Goal: Information Seeking & Learning: Learn about a topic

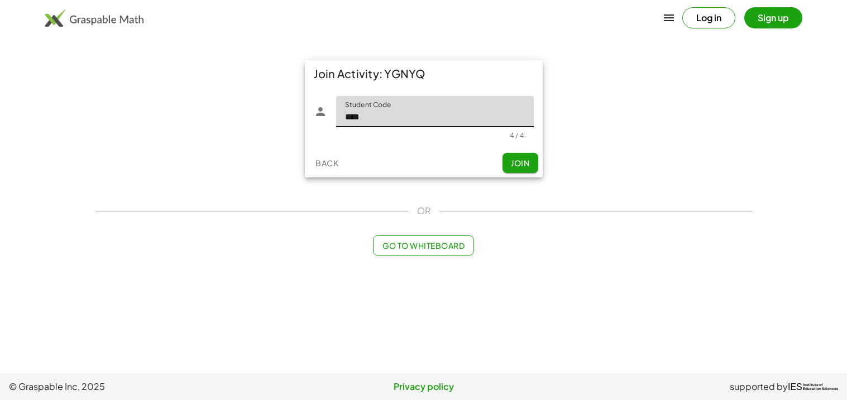
type input "****"
click at [516, 165] on span "Join" at bounding box center [520, 163] width 18 height 10
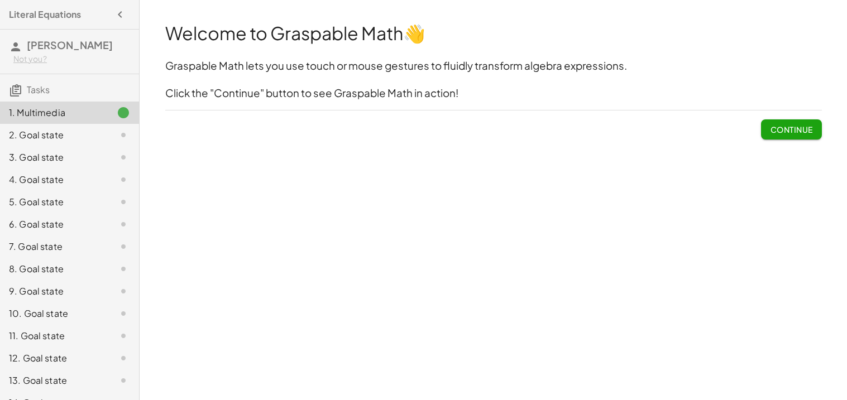
click at [800, 126] on span "Continue" at bounding box center [791, 130] width 42 height 10
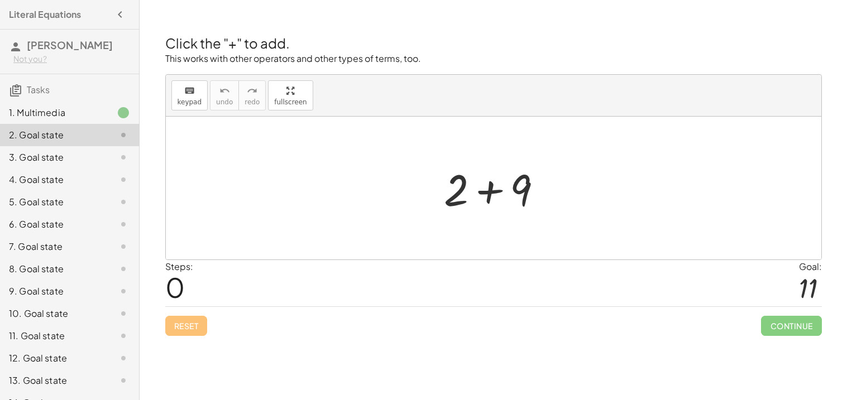
click at [487, 183] on div at bounding box center [497, 189] width 119 height 58
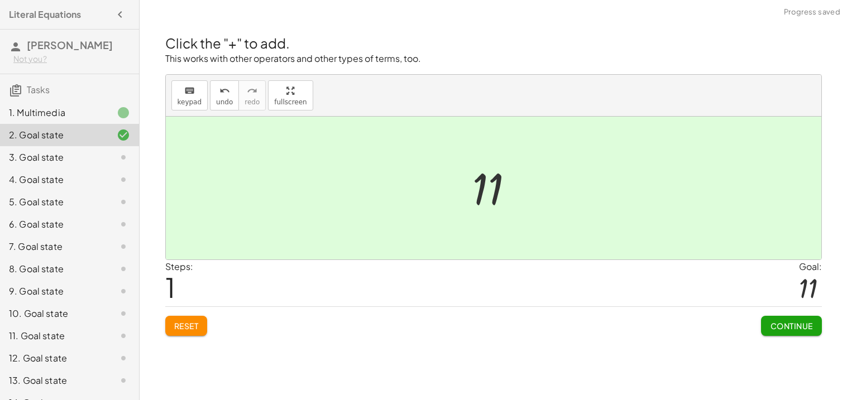
click at [792, 323] on span "Continue" at bounding box center [791, 326] width 42 height 10
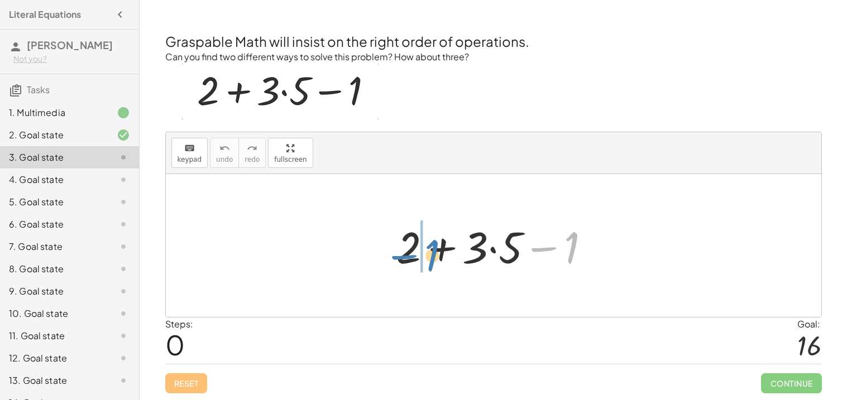
drag, startPoint x: 568, startPoint y: 255, endPoint x: 428, endPoint y: 263, distance: 140.4
click at [428, 263] on div at bounding box center [498, 246] width 214 height 58
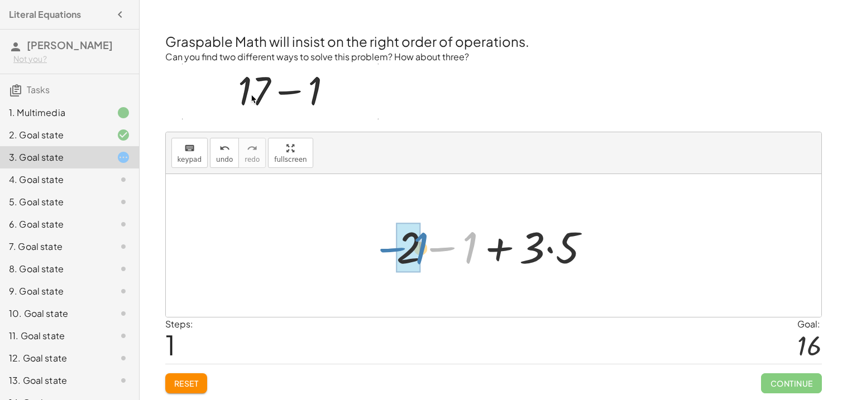
drag, startPoint x: 470, startPoint y: 254, endPoint x: 415, endPoint y: 256, distance: 55.3
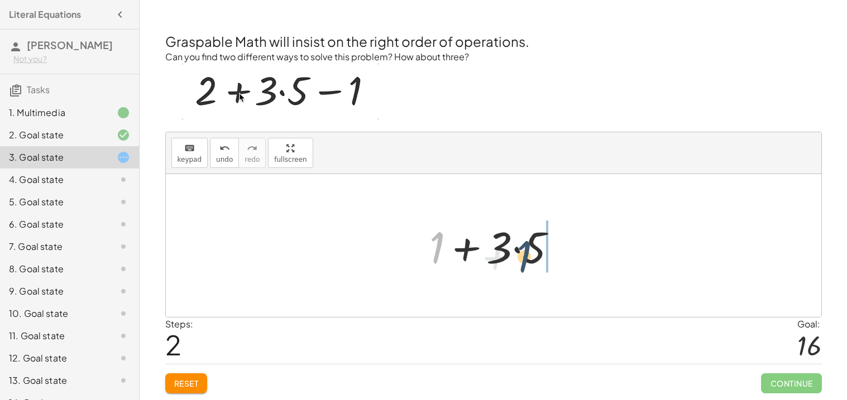
drag, startPoint x: 435, startPoint y: 256, endPoint x: 530, endPoint y: 261, distance: 95.1
click at [530, 261] on div at bounding box center [498, 246] width 148 height 58
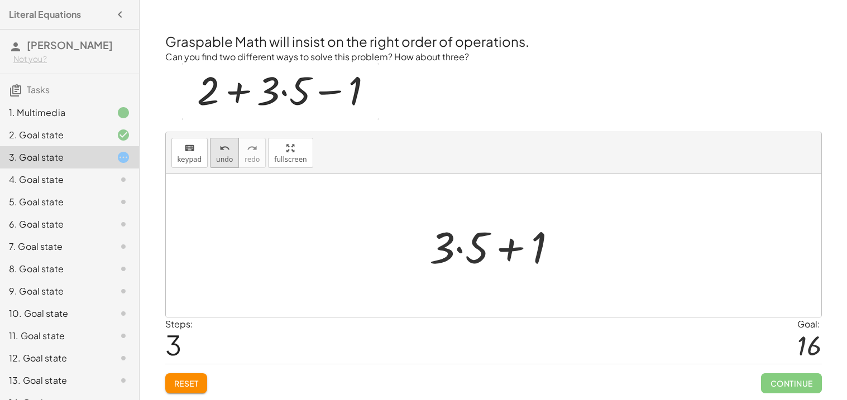
click at [223, 154] on button "undo undo" at bounding box center [224, 153] width 29 height 30
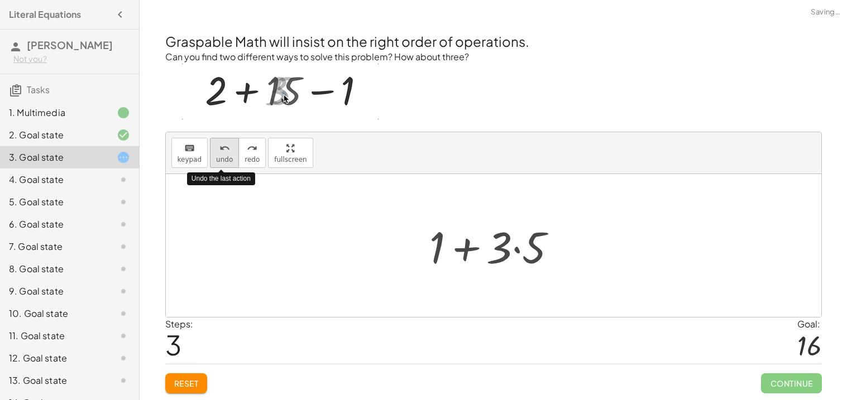
click at [223, 154] on button "undo undo" at bounding box center [224, 153] width 29 height 30
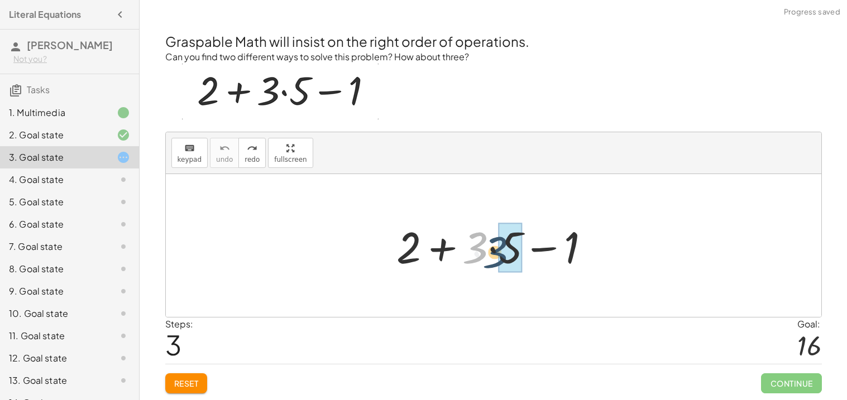
drag, startPoint x: 480, startPoint y: 247, endPoint x: 501, endPoint y: 251, distance: 22.0
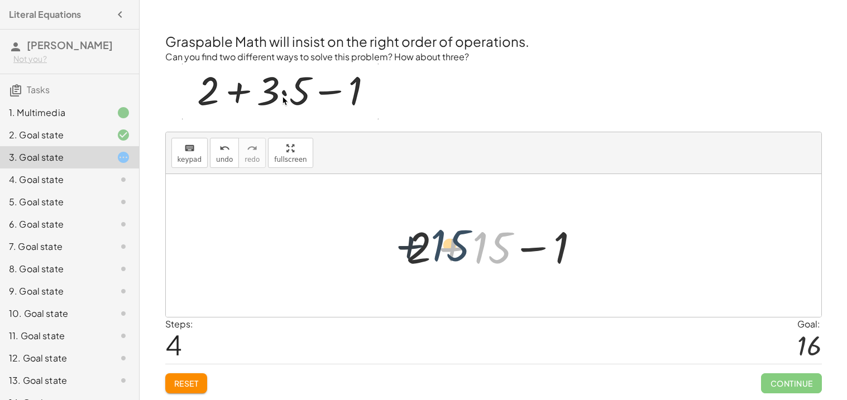
drag, startPoint x: 479, startPoint y: 247, endPoint x: 430, endPoint y: 244, distance: 49.2
click at [430, 244] on div at bounding box center [498, 246] width 194 height 58
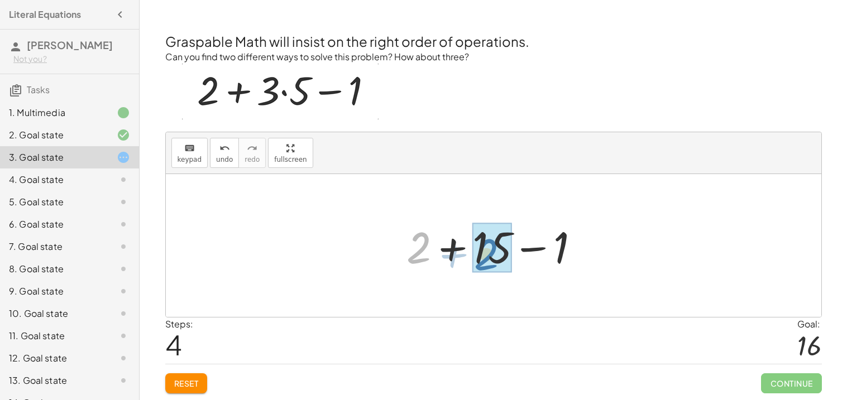
drag, startPoint x: 418, startPoint y: 249, endPoint x: 486, endPoint y: 256, distance: 68.4
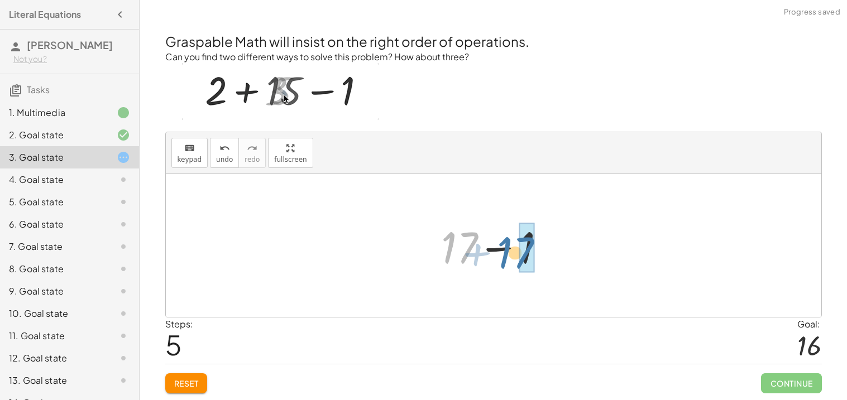
drag, startPoint x: 469, startPoint y: 247, endPoint x: 532, endPoint y: 251, distance: 63.2
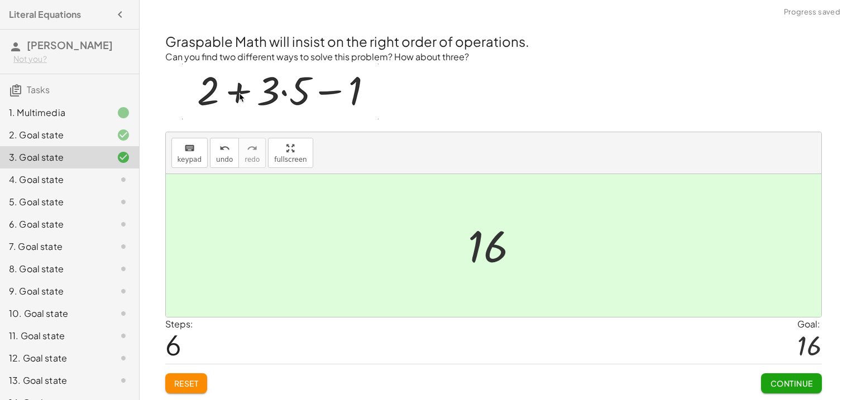
click at [786, 377] on button "Continue" at bounding box center [791, 384] width 60 height 20
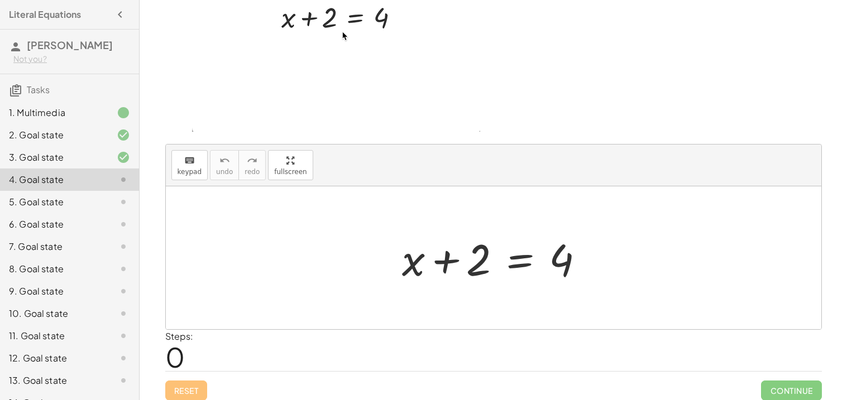
scroll to position [59, 0]
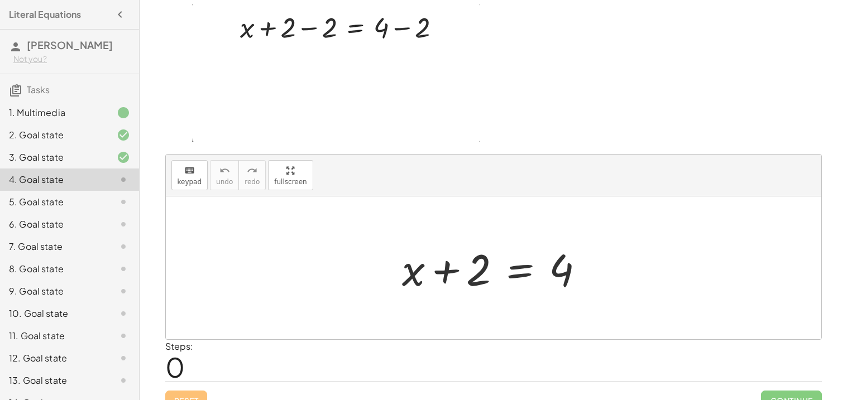
click at [516, 265] on div at bounding box center [497, 269] width 203 height 58
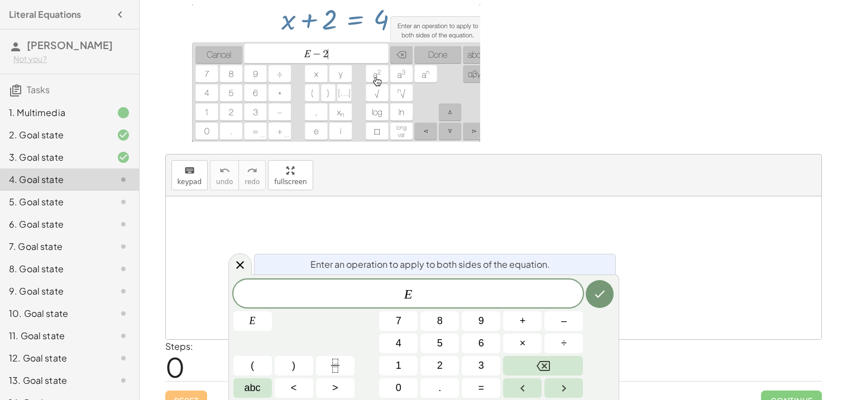
scroll to position [76, 0]
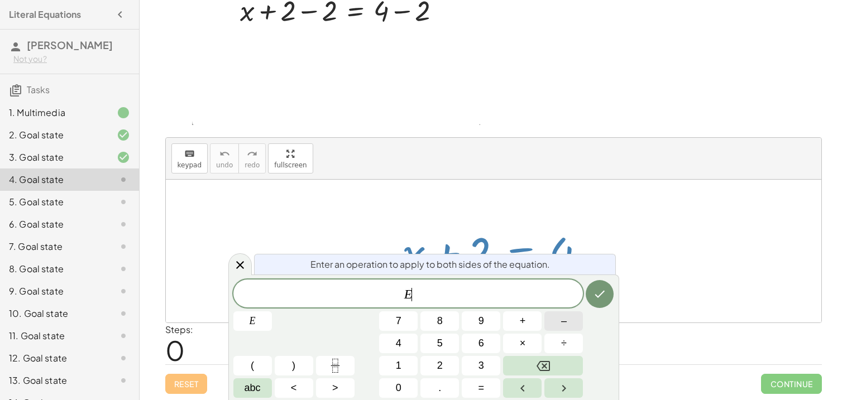
click at [560, 321] on button "–" at bounding box center [563, 322] width 39 height 20
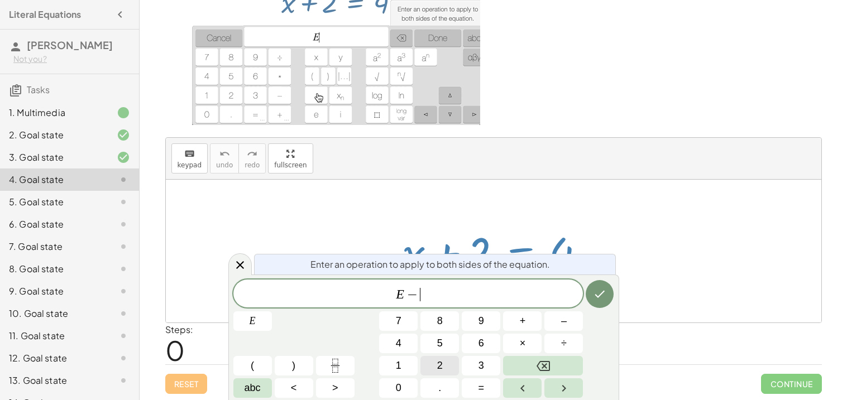
click at [448, 358] on button "2" at bounding box center [439, 366] width 39 height 20
click at [597, 300] on icon "Done" at bounding box center [599, 294] width 13 height 13
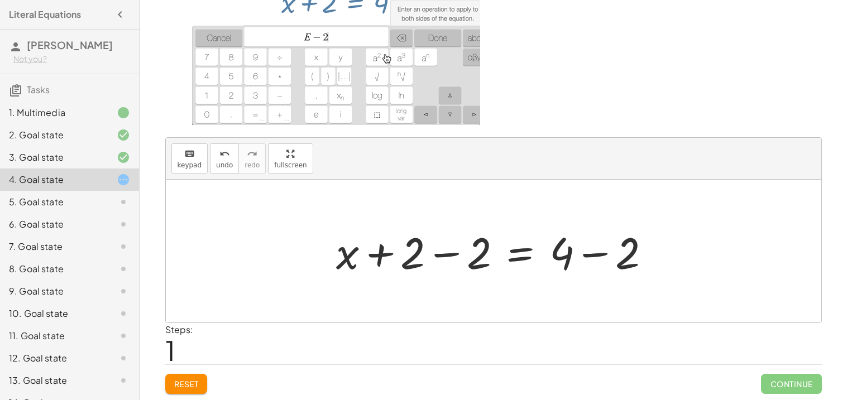
click at [599, 251] on div at bounding box center [498, 252] width 335 height 58
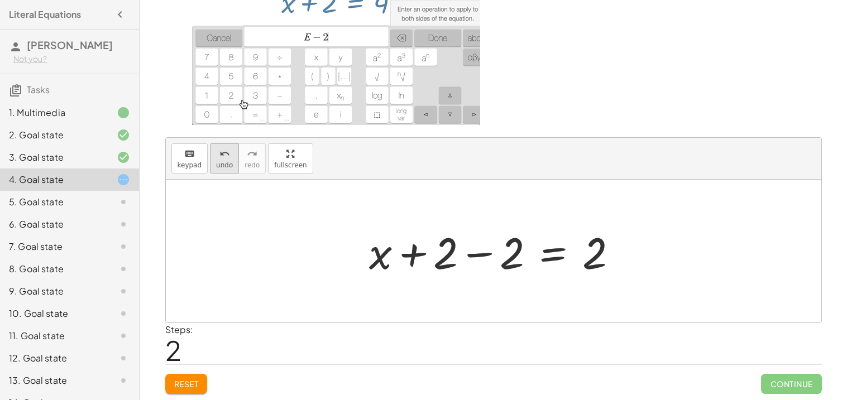
click at [229, 152] on button "undo undo" at bounding box center [224, 158] width 29 height 30
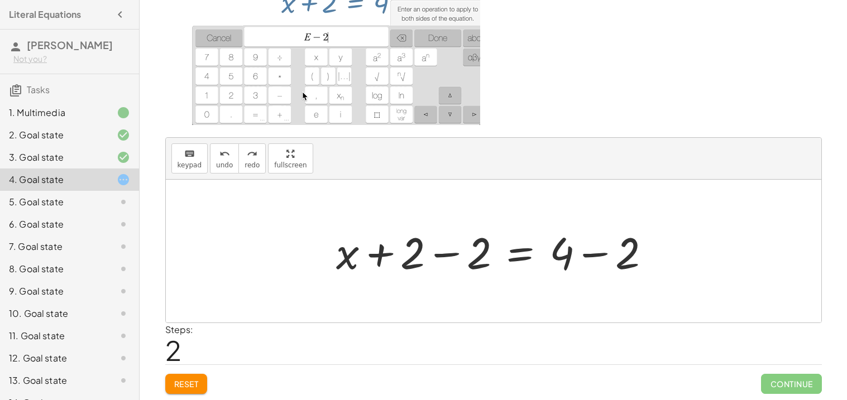
click at [438, 255] on div at bounding box center [498, 252] width 335 height 58
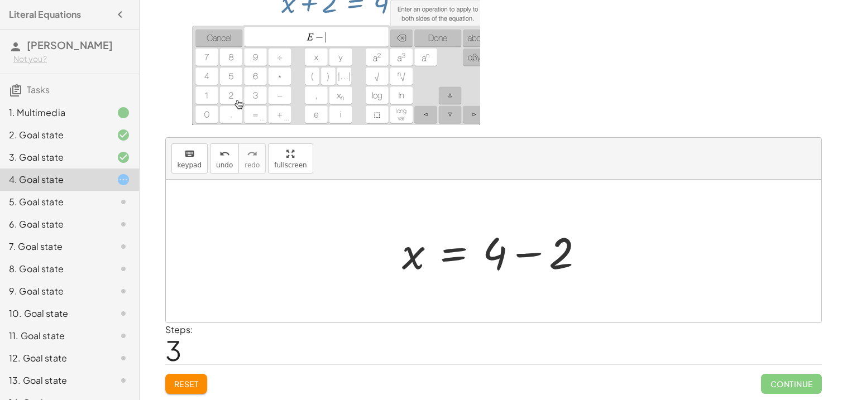
click at [521, 253] on div at bounding box center [497, 252] width 203 height 58
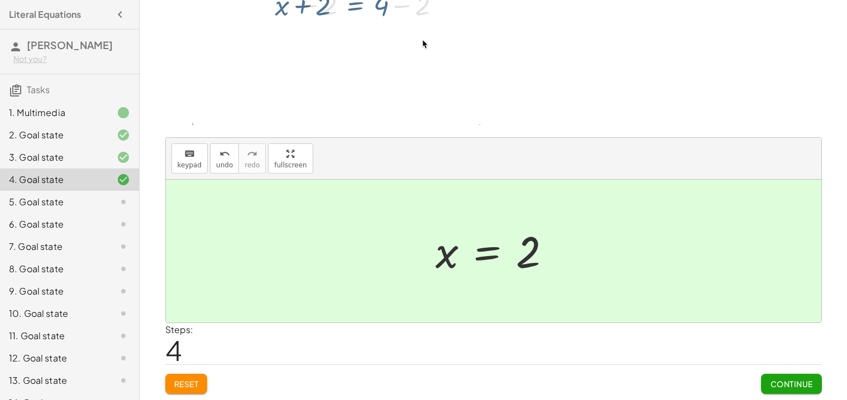
click at [776, 384] on span "Continue" at bounding box center [791, 384] width 42 height 10
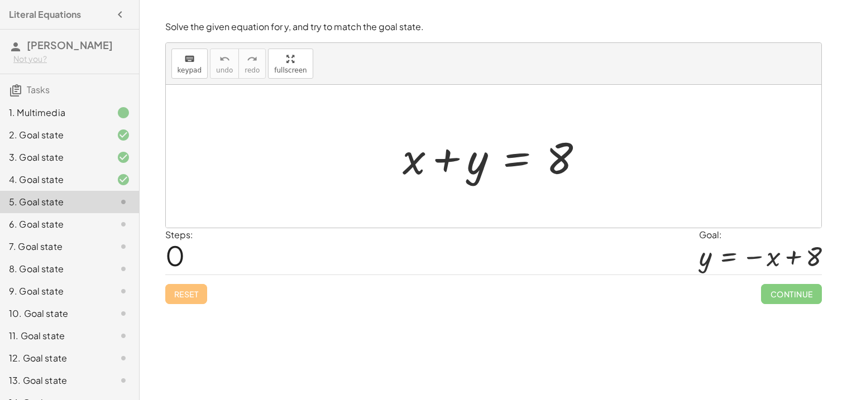
click at [515, 156] on div at bounding box center [497, 157] width 201 height 58
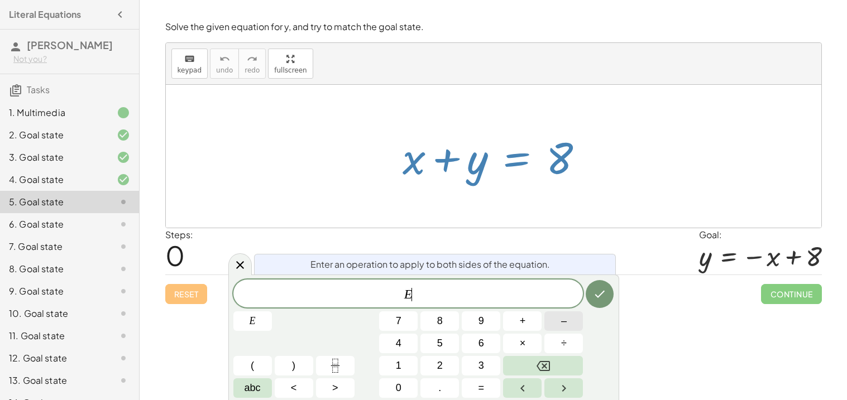
click at [551, 326] on button "–" at bounding box center [563, 322] width 39 height 20
click at [605, 288] on icon "Done" at bounding box center [599, 294] width 13 height 13
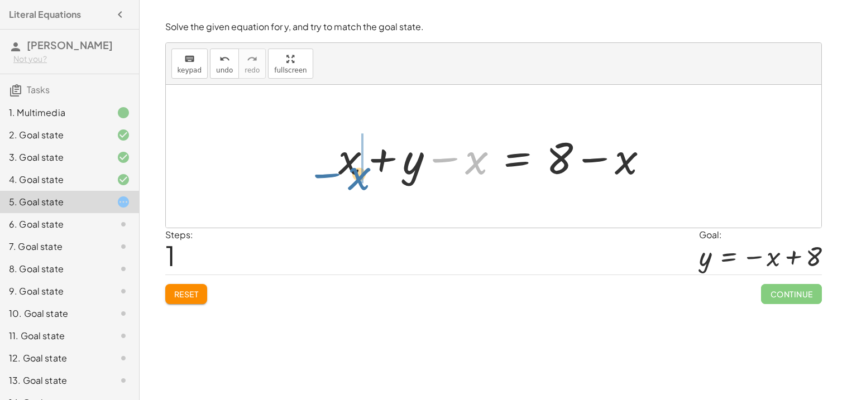
drag, startPoint x: 475, startPoint y: 164, endPoint x: 353, endPoint y: 173, distance: 122.1
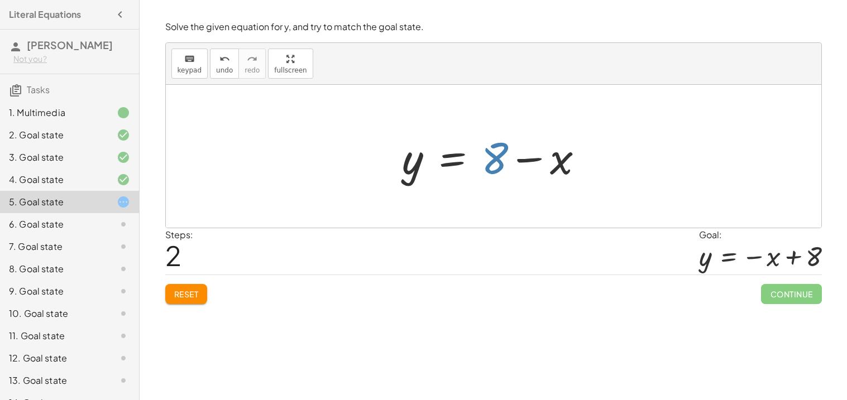
click at [503, 162] on div at bounding box center [497, 157] width 201 height 58
drag, startPoint x: 494, startPoint y: 159, endPoint x: 594, endPoint y: 169, distance: 100.5
click at [594, 169] on div at bounding box center [497, 157] width 201 height 58
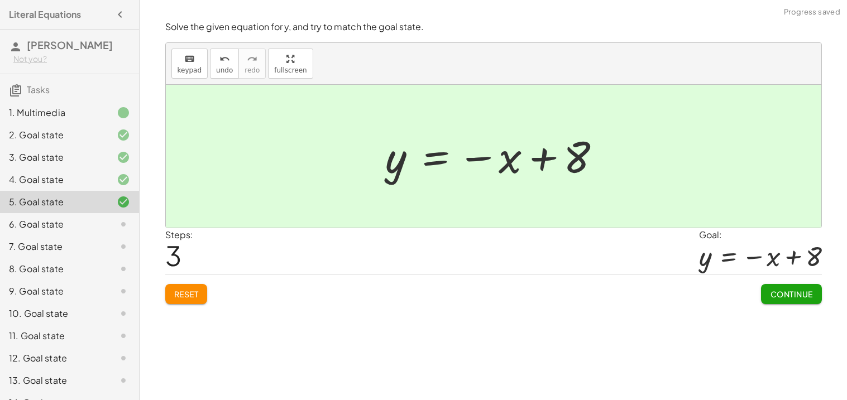
click at [791, 297] on span "Continue" at bounding box center [791, 294] width 42 height 10
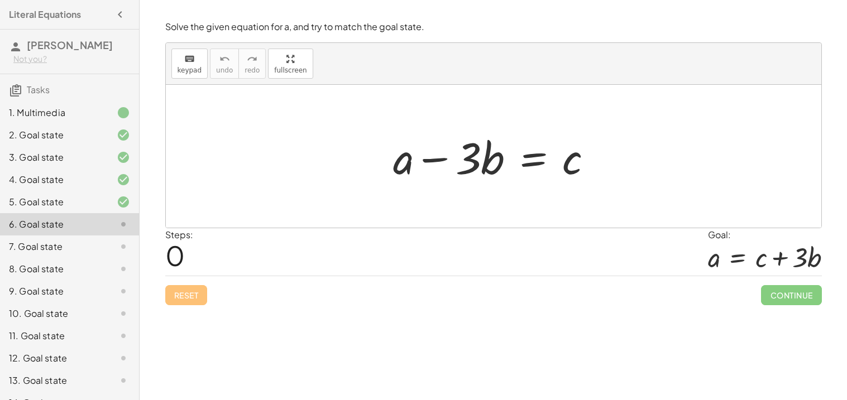
click at [528, 159] on div at bounding box center [497, 157] width 220 height 58
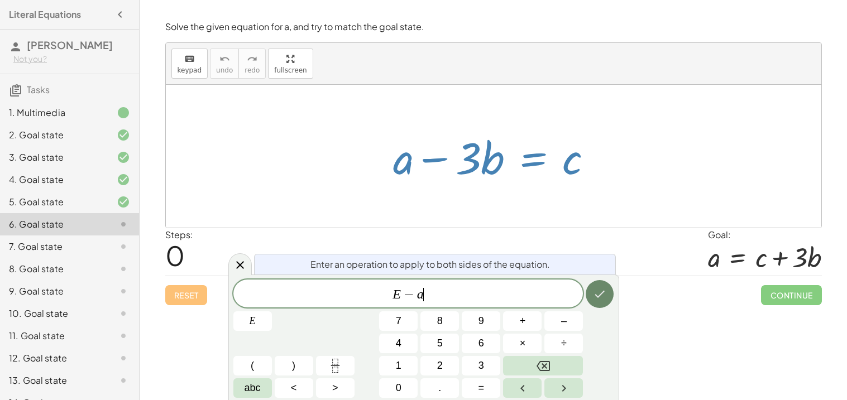
click at [604, 295] on icon "Done" at bounding box center [599, 294] width 13 height 13
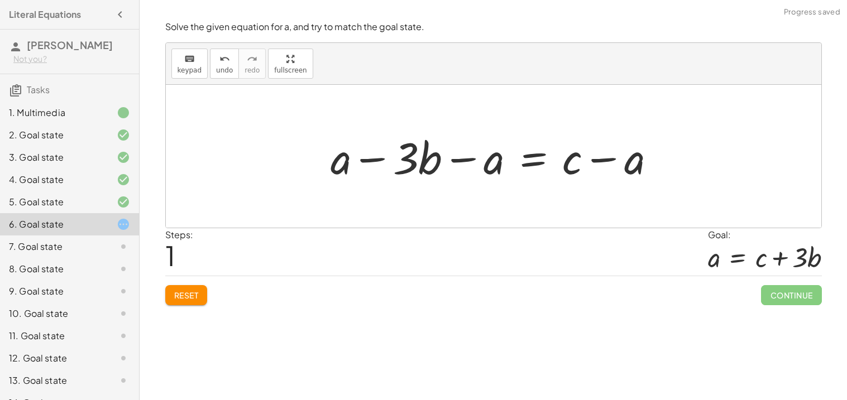
click at [460, 159] on div at bounding box center [498, 157] width 346 height 58
click at [606, 158] on div at bounding box center [498, 157] width 346 height 58
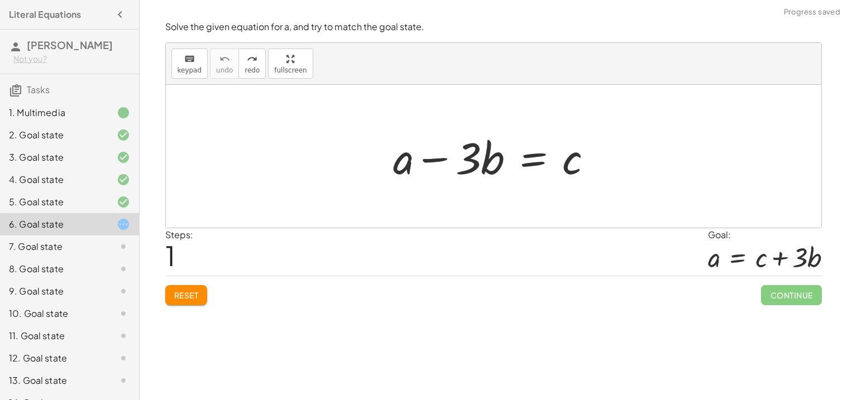
click at [543, 156] on div at bounding box center [497, 157] width 220 height 58
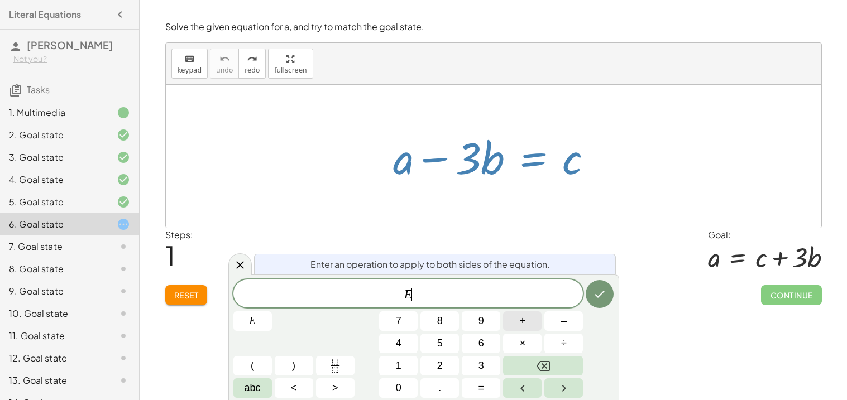
click at [511, 319] on button "+" at bounding box center [522, 322] width 39 height 20
click at [601, 286] on button "Done" at bounding box center [600, 294] width 28 height 28
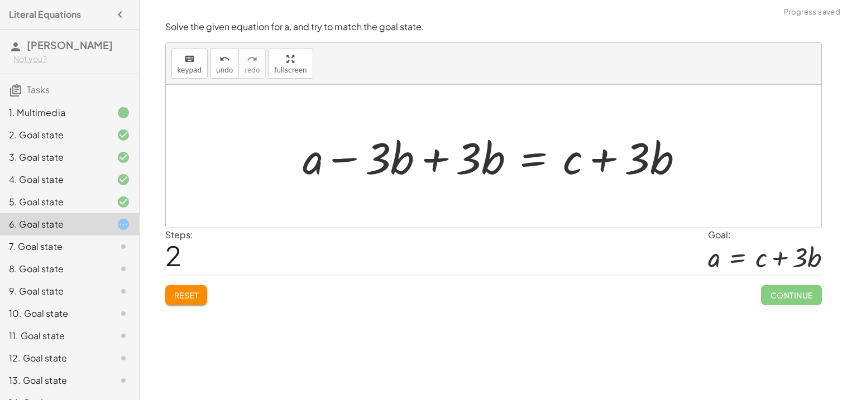
click at [428, 155] on div at bounding box center [497, 157] width 401 height 58
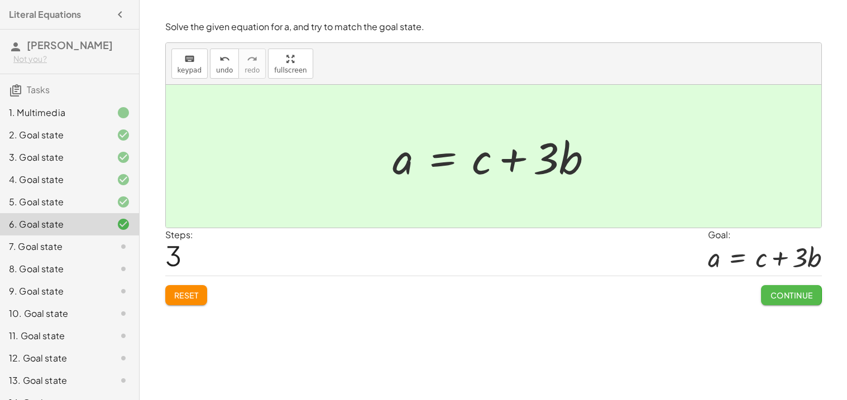
click at [767, 290] on button "Continue" at bounding box center [791, 295] width 60 height 20
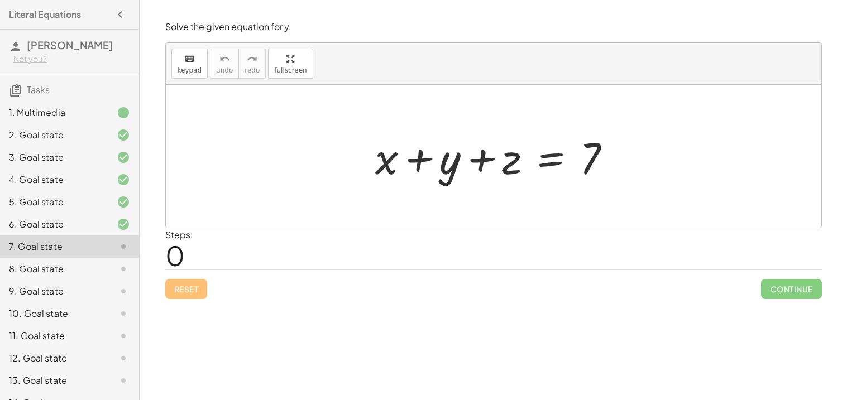
click at [548, 166] on div at bounding box center [498, 157] width 256 height 58
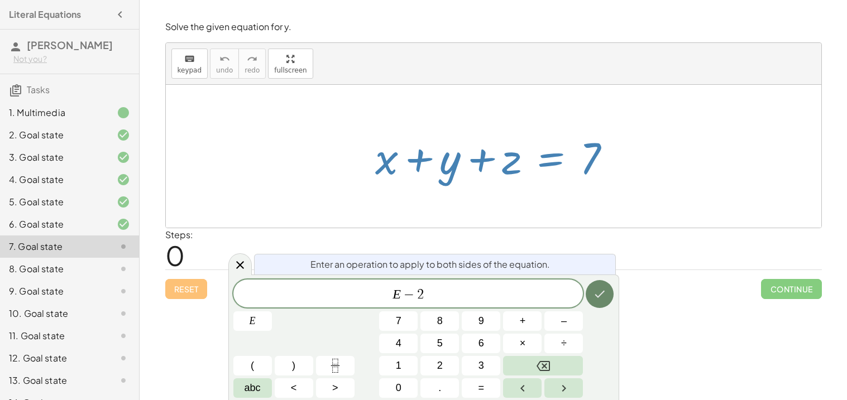
click at [604, 286] on button "Done" at bounding box center [600, 294] width 28 height 28
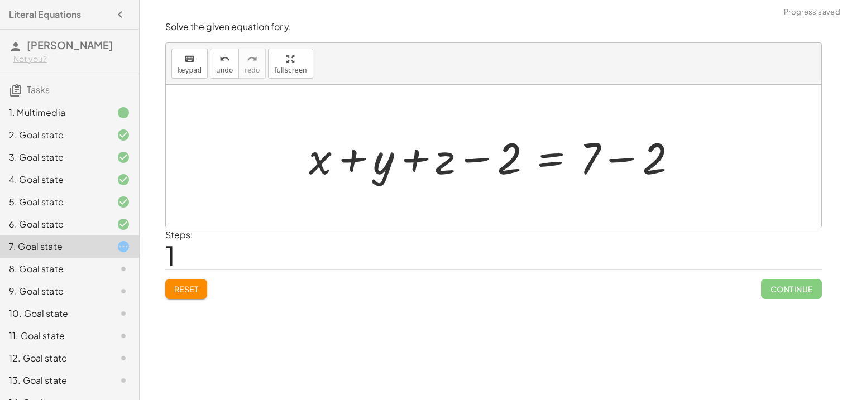
click at [468, 156] on div at bounding box center [497, 157] width 389 height 58
click at [417, 159] on div at bounding box center [497, 157] width 389 height 58
click at [354, 162] on div at bounding box center [497, 157] width 389 height 58
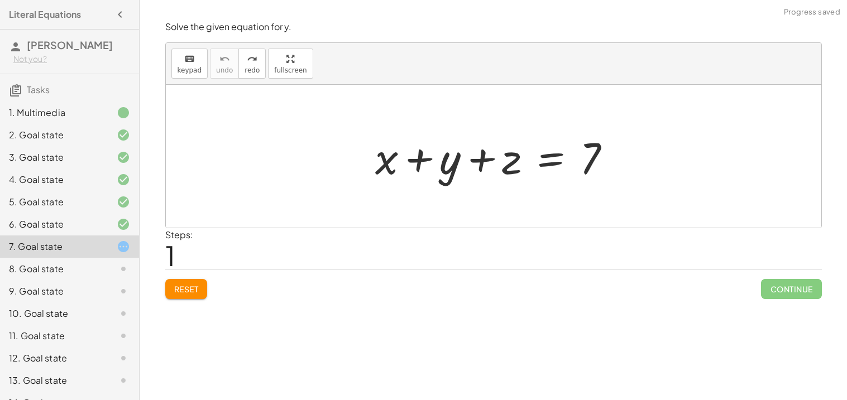
click at [542, 160] on div at bounding box center [498, 157] width 256 height 58
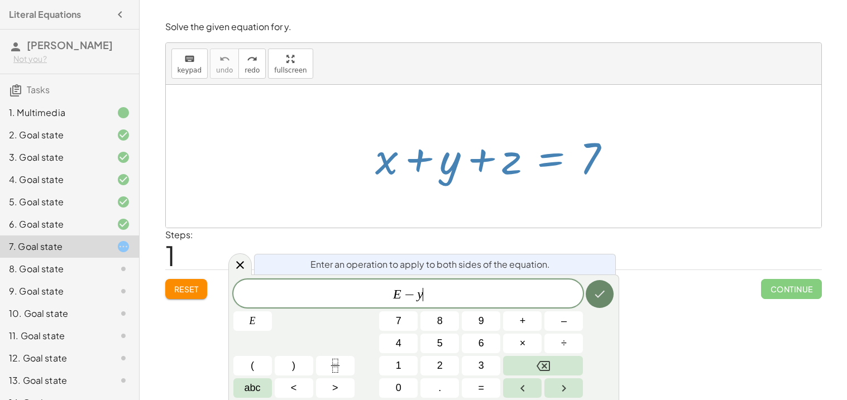
click at [597, 298] on icon "Done" at bounding box center [599, 294] width 13 height 13
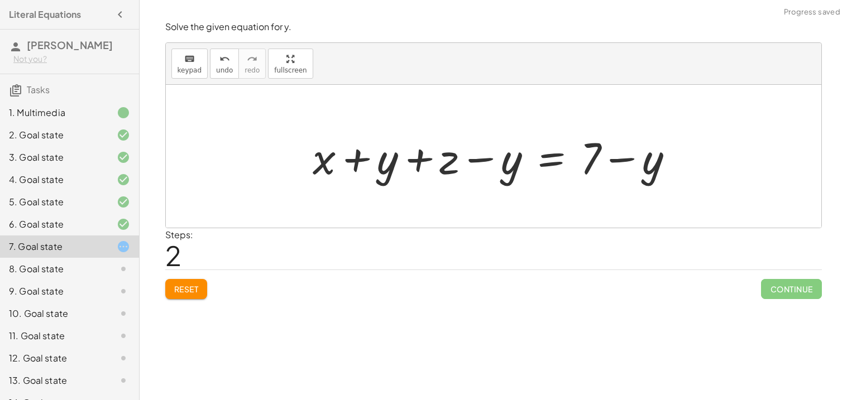
click at [471, 159] on div at bounding box center [497, 157] width 381 height 58
click at [423, 156] on div at bounding box center [497, 157] width 381 height 58
click at [625, 158] on div at bounding box center [497, 157] width 381 height 58
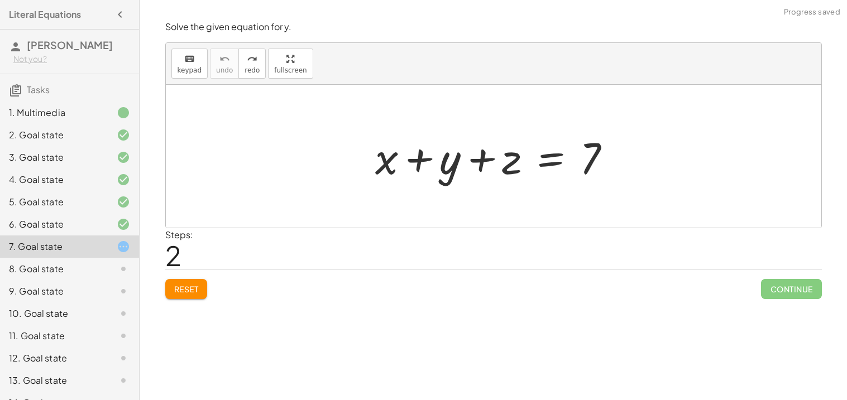
click at [558, 158] on div at bounding box center [498, 157] width 256 height 58
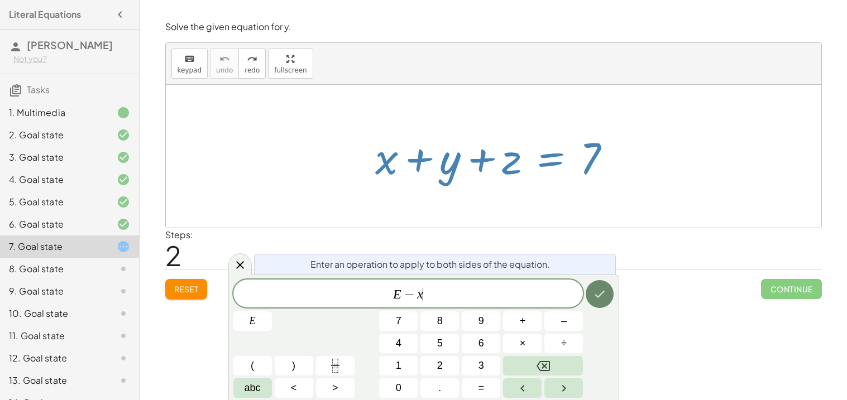
click at [599, 284] on button "Done" at bounding box center [600, 294] width 28 height 28
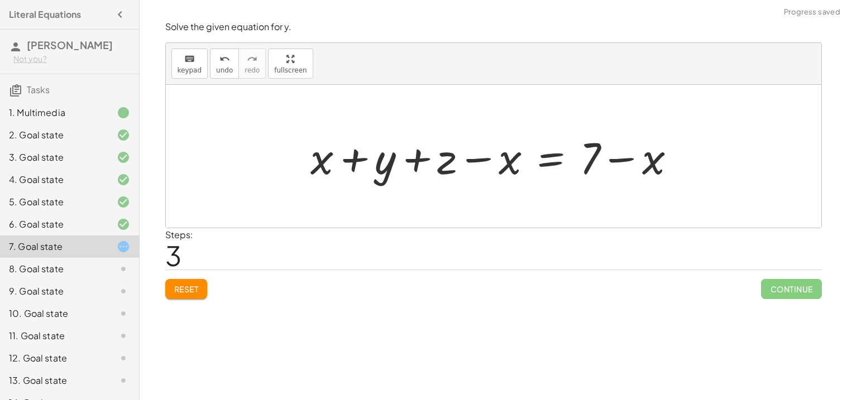
click at [418, 159] on div at bounding box center [497, 157] width 385 height 58
click at [477, 159] on div at bounding box center [497, 157] width 385 height 58
click at [606, 162] on div at bounding box center [497, 157] width 385 height 58
click at [175, 284] on span "Reset" at bounding box center [186, 289] width 25 height 10
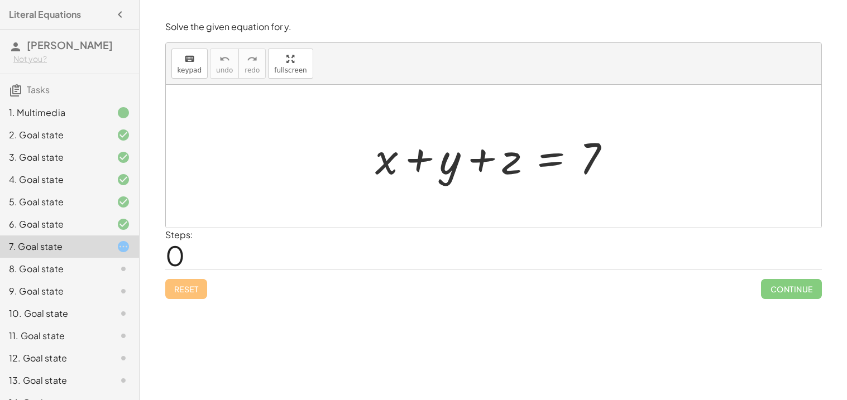
click at [547, 153] on div at bounding box center [498, 157] width 256 height 58
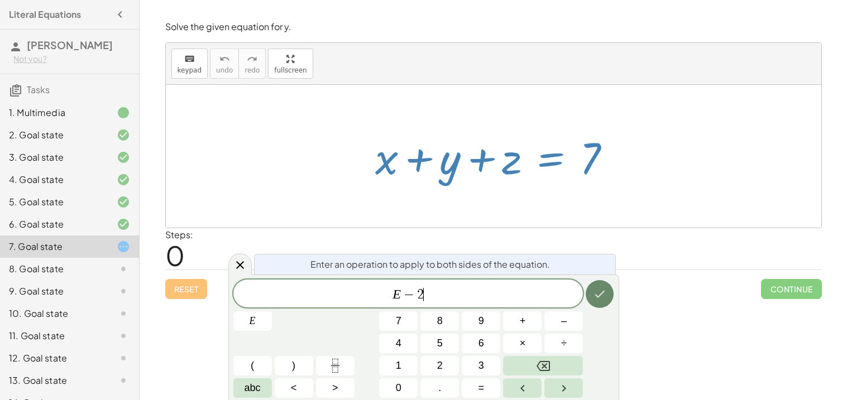
click at [594, 291] on icon "Done" at bounding box center [599, 294] width 13 height 13
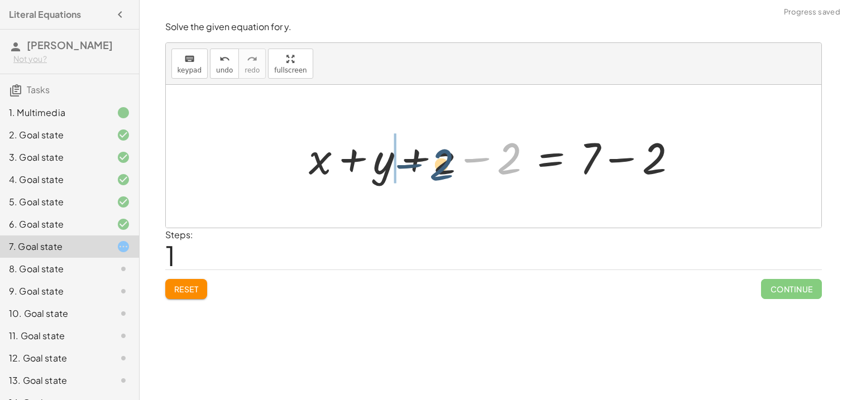
drag, startPoint x: 503, startPoint y: 167, endPoint x: 425, endPoint y: 171, distance: 78.3
click at [425, 171] on div at bounding box center [497, 157] width 389 height 58
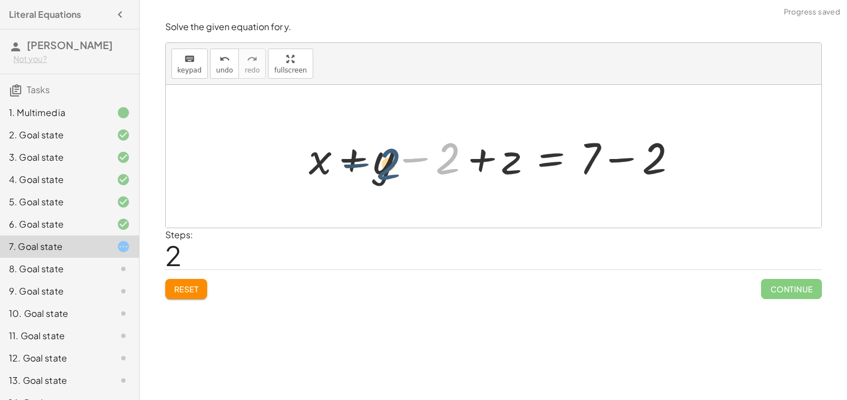
drag, startPoint x: 443, startPoint y: 169, endPoint x: 380, endPoint y: 172, distance: 62.6
click at [380, 172] on div at bounding box center [497, 157] width 389 height 58
click at [180, 279] on button "Reset" at bounding box center [186, 289] width 42 height 20
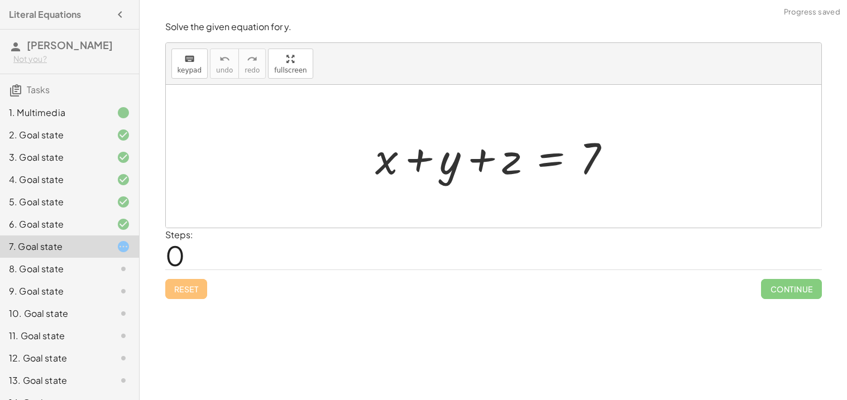
click at [545, 164] on div at bounding box center [498, 157] width 256 height 58
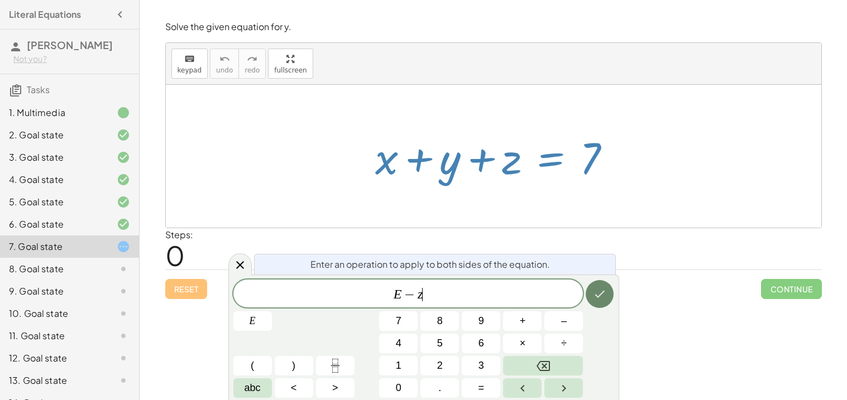
click at [592, 288] on button "Done" at bounding box center [600, 294] width 28 height 28
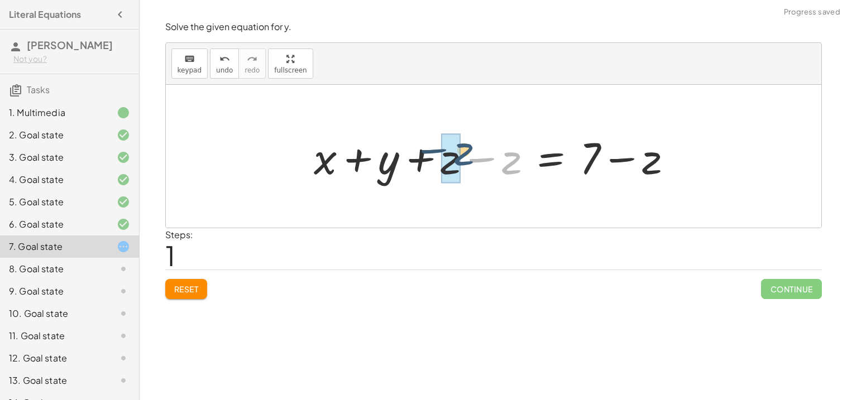
drag, startPoint x: 503, startPoint y: 171, endPoint x: 447, endPoint y: 157, distance: 57.6
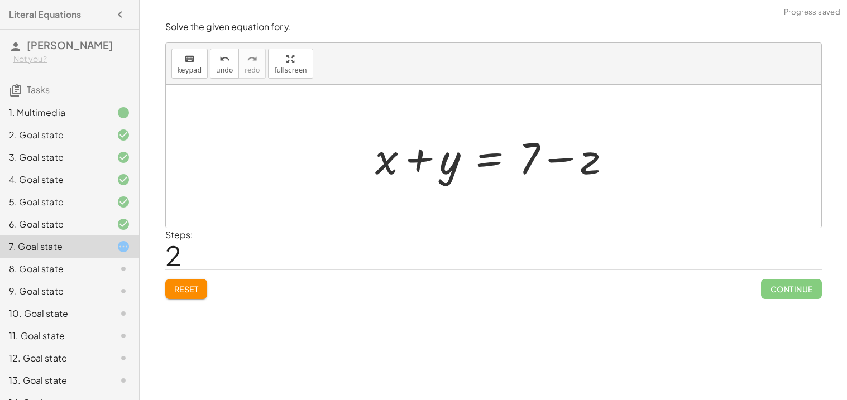
click at [567, 159] on div at bounding box center [498, 157] width 256 height 58
drag, startPoint x: 595, startPoint y: 167, endPoint x: 546, endPoint y: 163, distance: 49.8
click at [546, 163] on div at bounding box center [498, 157] width 256 height 58
drag, startPoint x: 587, startPoint y: 166, endPoint x: 514, endPoint y: 157, distance: 73.6
click at [514, 157] on div at bounding box center [498, 157] width 256 height 58
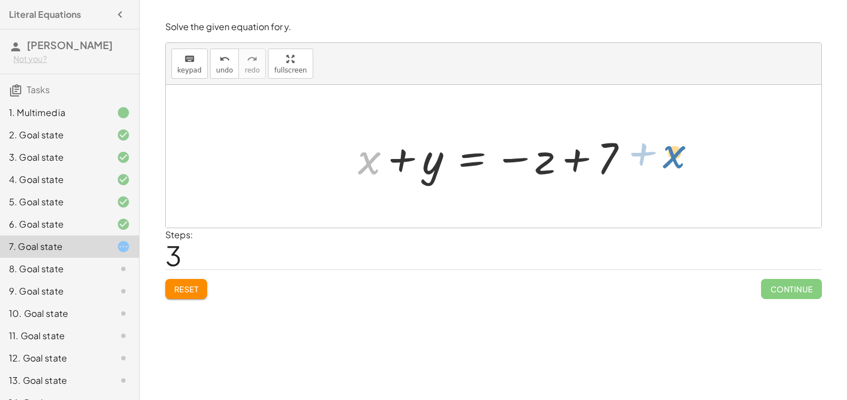
drag, startPoint x: 372, startPoint y: 150, endPoint x: 613, endPoint y: 127, distance: 241.8
click at [613, 127] on div "+ x + y + z = 7 + x + y + z − z = + 7 − z + x + y + 0 = + 7 − z + x + y = + 7 −…" at bounding box center [493, 156] width 304 height 63
drag, startPoint x: 370, startPoint y: 166, endPoint x: 584, endPoint y: 166, distance: 214.4
click at [584, 166] on div at bounding box center [497, 157] width 290 height 58
drag, startPoint x: 430, startPoint y: 172, endPoint x: 644, endPoint y: 160, distance: 213.6
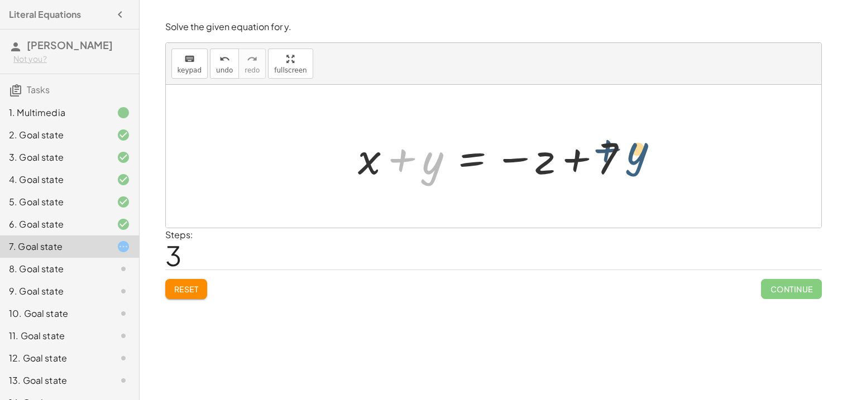
click at [644, 160] on div "+ x + y + z = 7 + x + y + z − z = + 7 − z + x + y + 0 = + 7 − z + x + y = + 7 −…" at bounding box center [493, 156] width 304 height 63
click at [210, 66] on button "undo undo" at bounding box center [224, 64] width 29 height 30
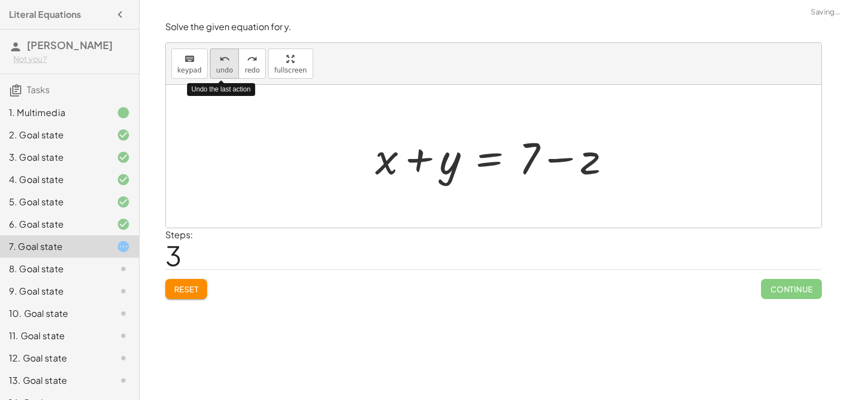
click at [210, 66] on button "undo undo" at bounding box center [224, 64] width 29 height 30
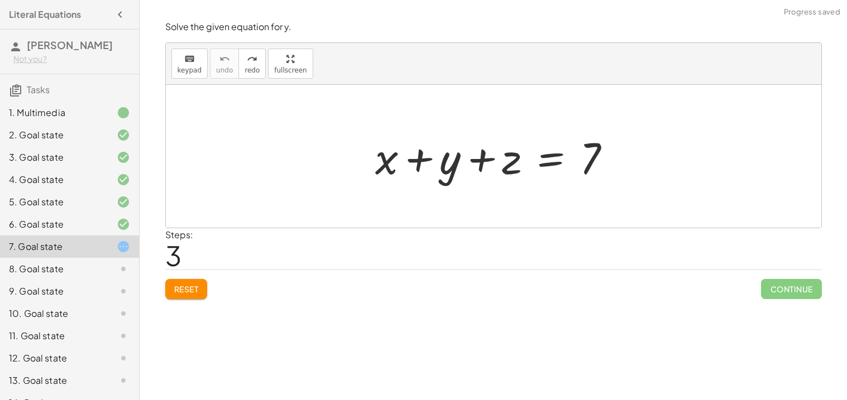
click at [174, 290] on span "Reset" at bounding box center [186, 289] width 25 height 10
click at [495, 154] on div at bounding box center [498, 157] width 256 height 58
click at [549, 159] on div at bounding box center [498, 157] width 256 height 58
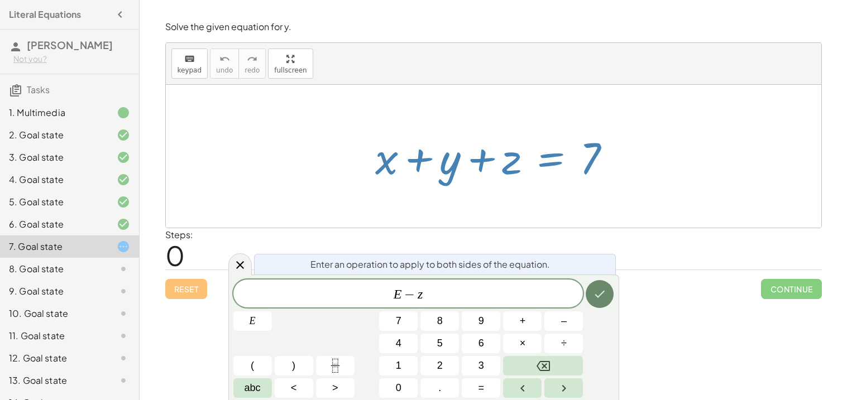
click at [600, 291] on icon "Done" at bounding box center [599, 294] width 13 height 13
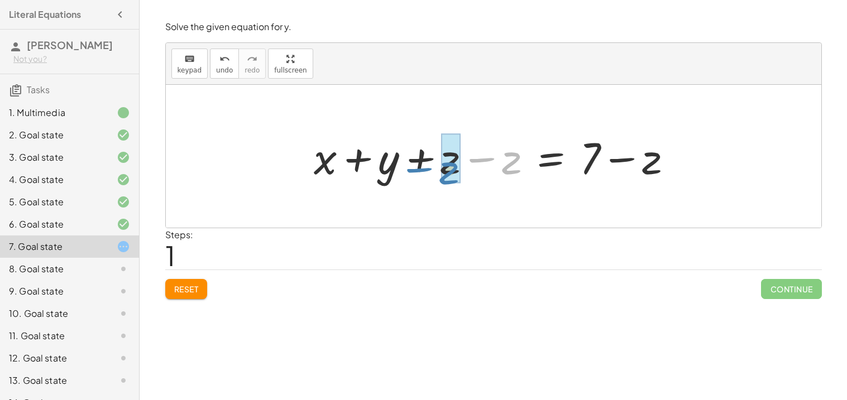
drag, startPoint x: 508, startPoint y: 168, endPoint x: 448, endPoint y: 177, distance: 59.9
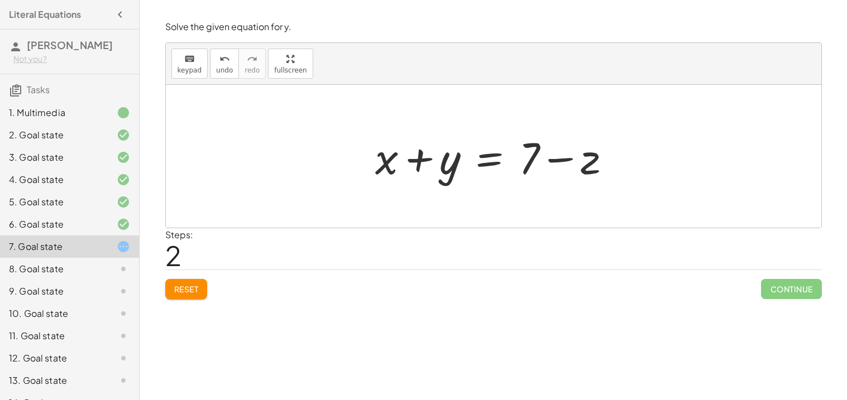
click at [487, 161] on div at bounding box center [498, 157] width 256 height 58
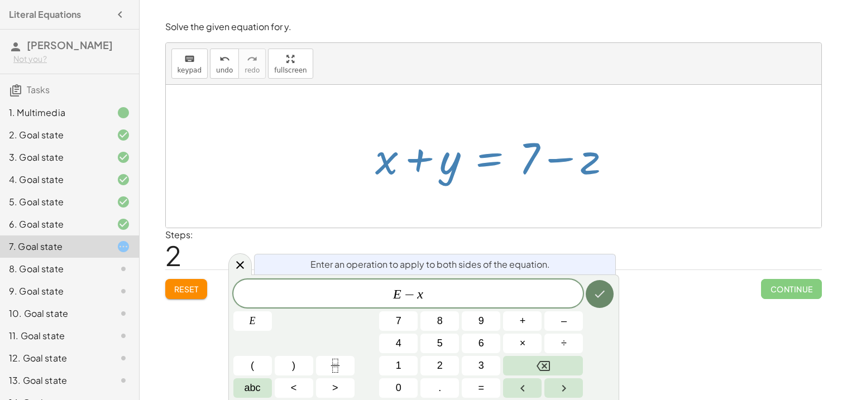
click at [601, 288] on icon "Done" at bounding box center [599, 294] width 13 height 13
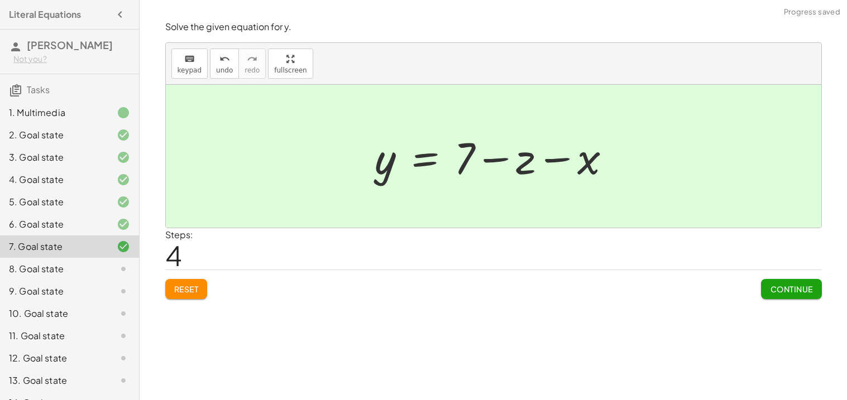
click at [796, 286] on span "Continue" at bounding box center [791, 289] width 42 height 10
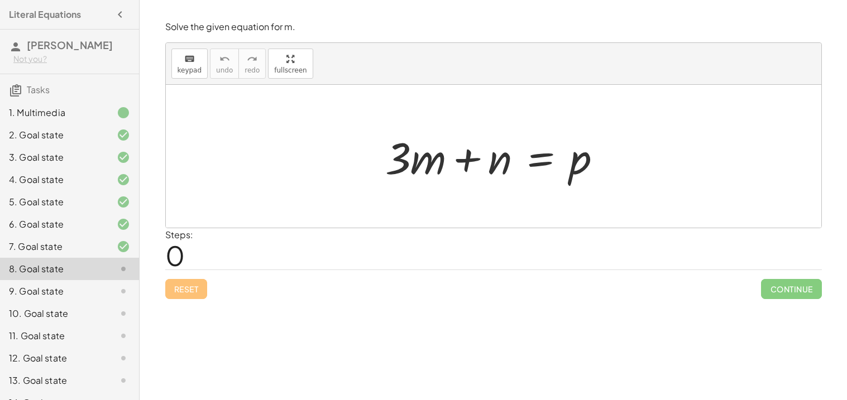
click at [540, 153] on div at bounding box center [498, 157] width 237 height 58
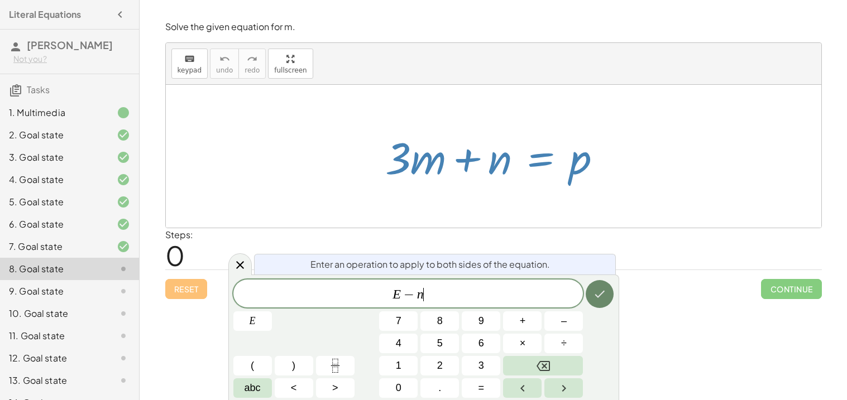
click at [604, 283] on button "Done" at bounding box center [600, 294] width 28 height 28
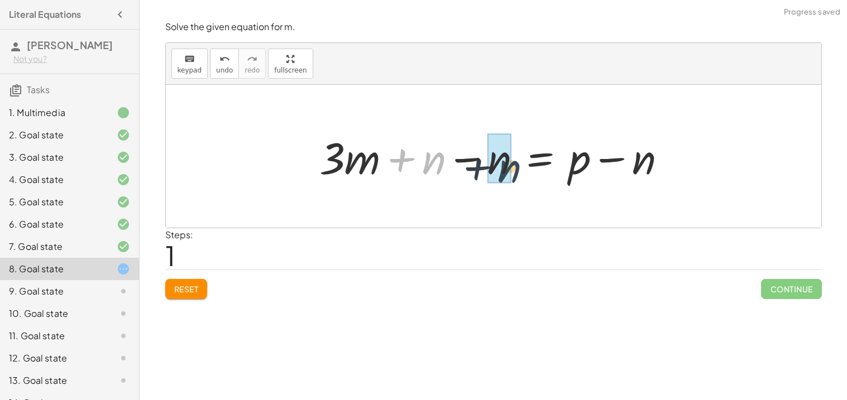
drag, startPoint x: 433, startPoint y: 162, endPoint x: 511, endPoint y: 171, distance: 78.6
click at [511, 171] on div at bounding box center [497, 157] width 367 height 58
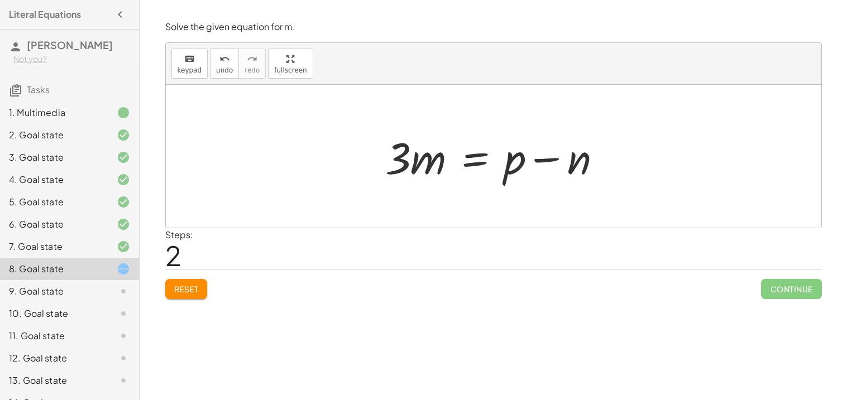
click at [474, 160] on div at bounding box center [498, 157] width 237 height 58
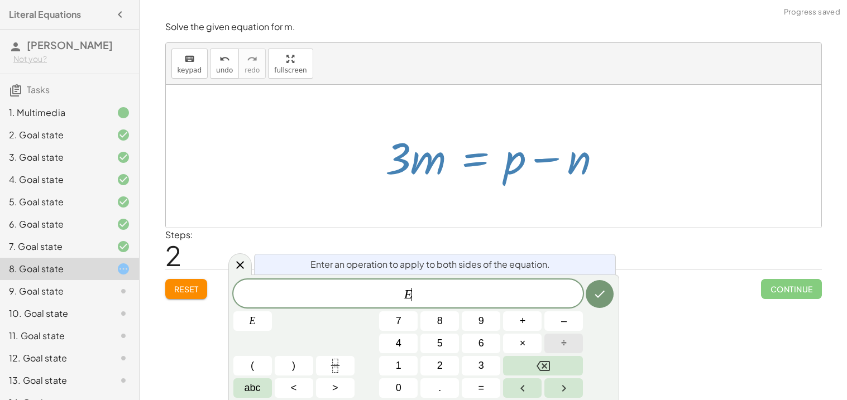
click at [558, 339] on button "÷" at bounding box center [563, 344] width 39 height 20
click at [615, 296] on div "Enter an operation to apply to both sides of the equation. E ÷ 3 ​ E 7 8 9 + – …" at bounding box center [423, 338] width 391 height 126
click at [606, 291] on icon "Done" at bounding box center [599, 294] width 13 height 13
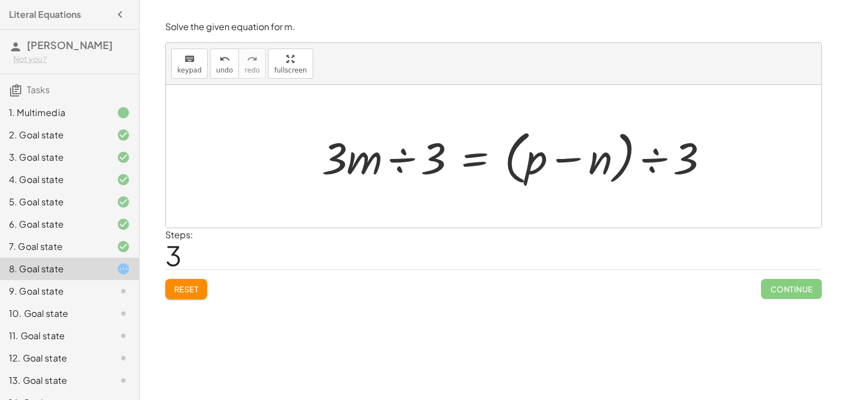
click at [404, 166] on div at bounding box center [520, 157] width 408 height 64
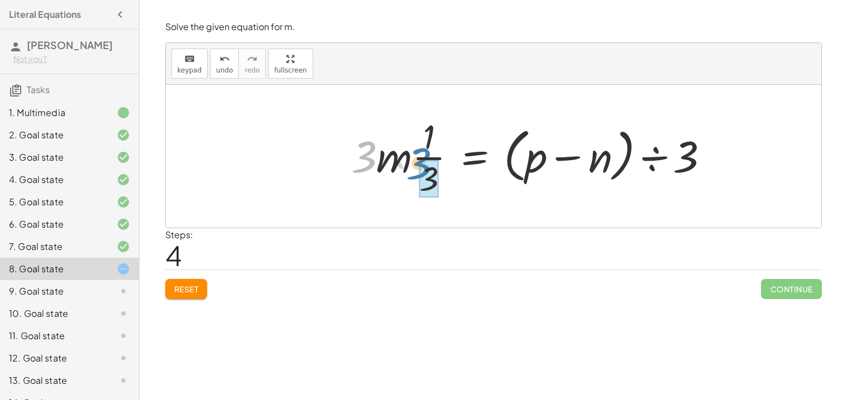
drag, startPoint x: 364, startPoint y: 160, endPoint x: 426, endPoint y: 164, distance: 62.1
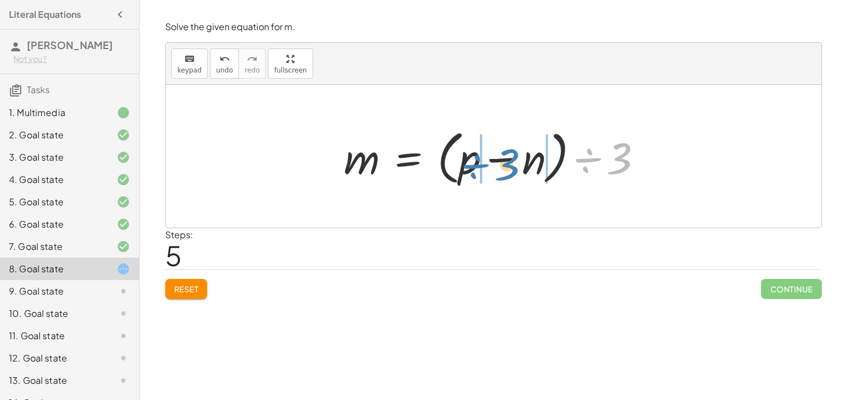
drag, startPoint x: 624, startPoint y: 152, endPoint x: 513, endPoint y: 158, distance: 111.3
click at [513, 158] on div at bounding box center [497, 157] width 319 height 64
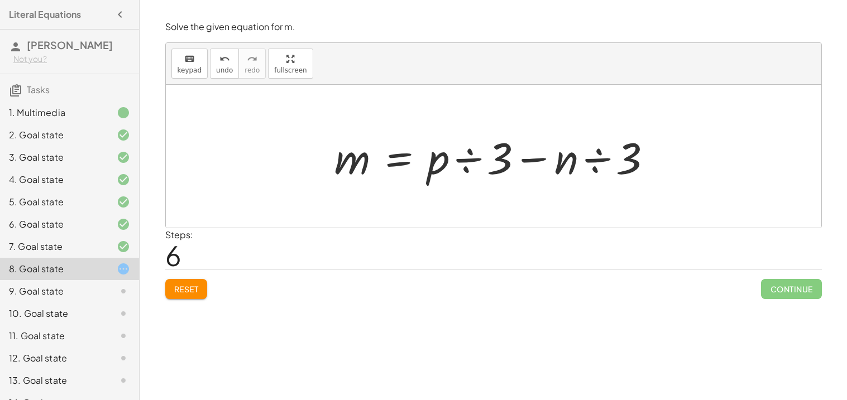
click at [463, 156] on div at bounding box center [498, 157] width 338 height 58
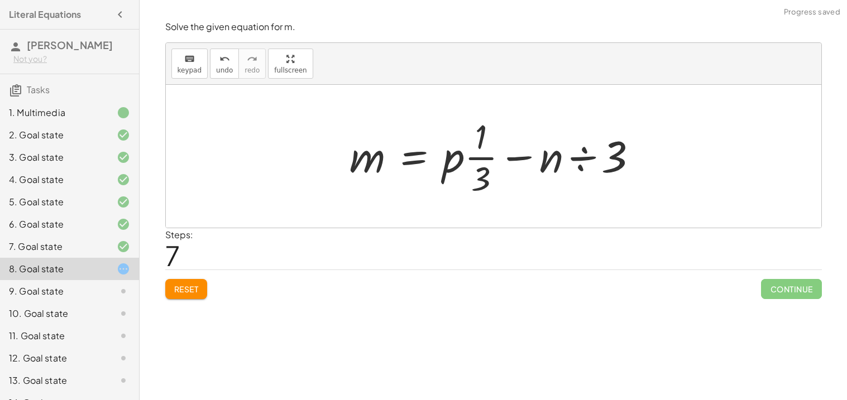
click at [575, 156] on div at bounding box center [498, 156] width 308 height 86
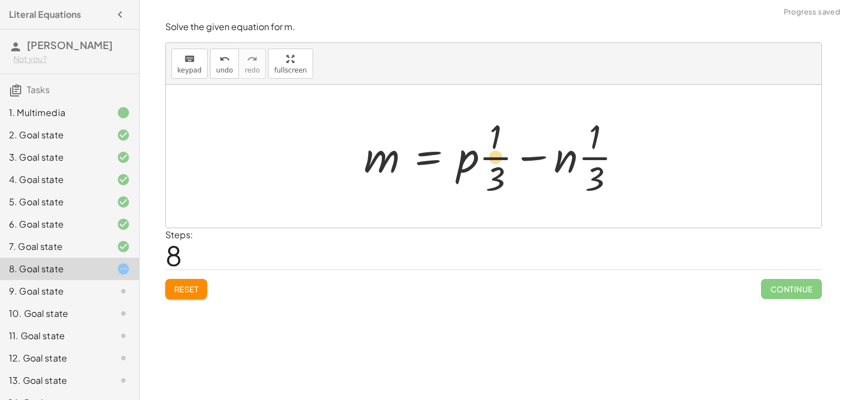
click at [533, 165] on div at bounding box center [497, 156] width 279 height 86
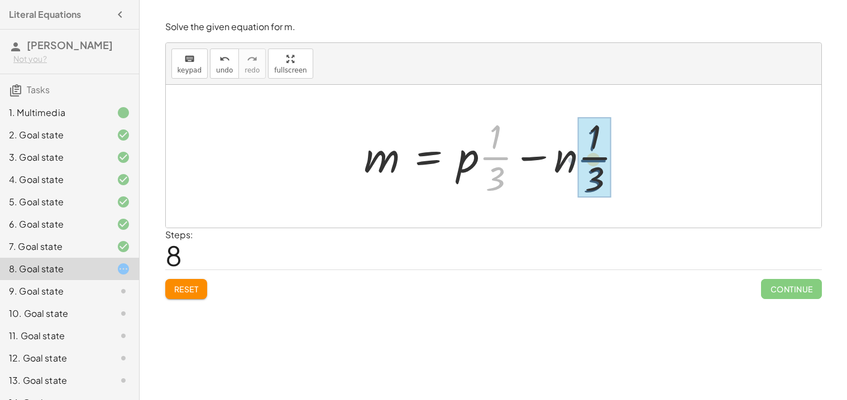
drag, startPoint x: 499, startPoint y: 157, endPoint x: 605, endPoint y: 157, distance: 106.1
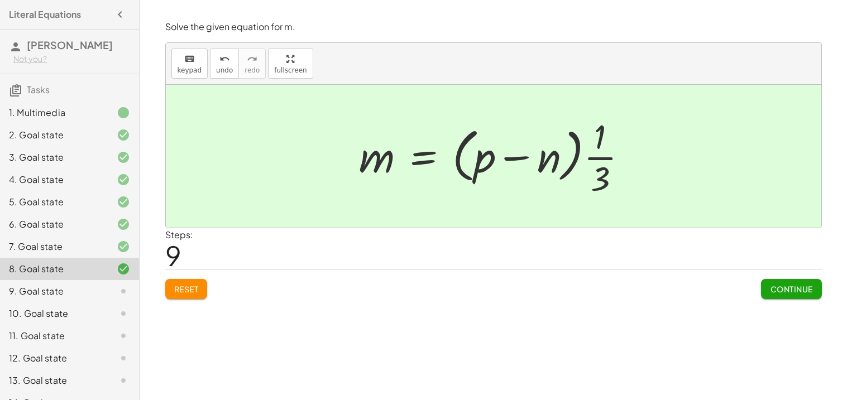
click at [807, 296] on button "Continue" at bounding box center [791, 289] width 60 height 20
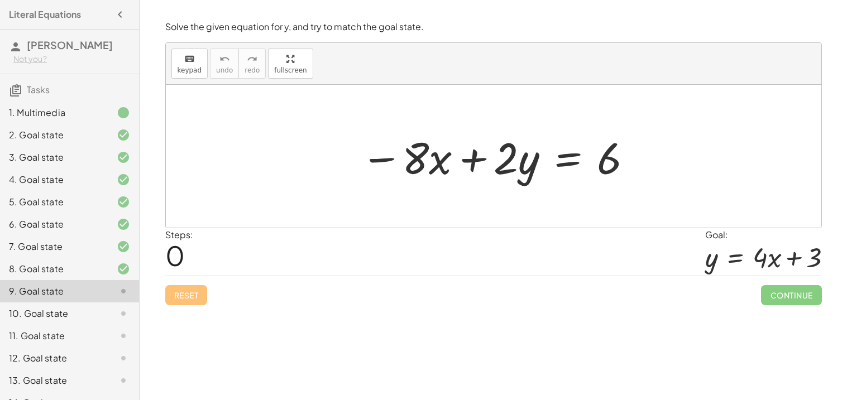
click at [568, 157] on div at bounding box center [497, 157] width 285 height 58
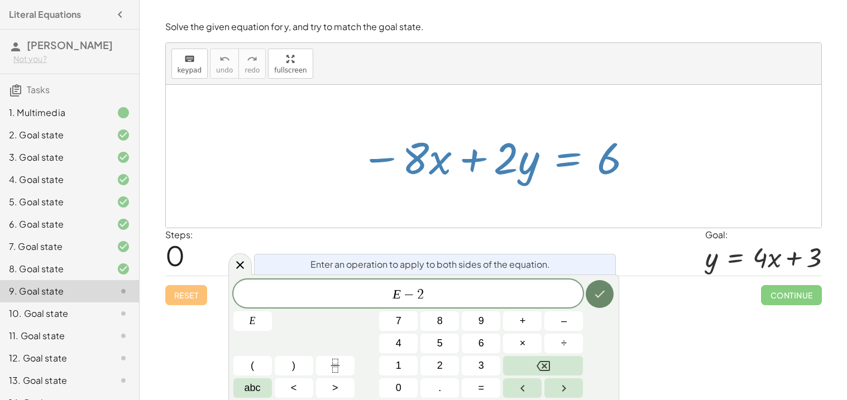
click at [600, 293] on icon "Done" at bounding box center [599, 294] width 13 height 13
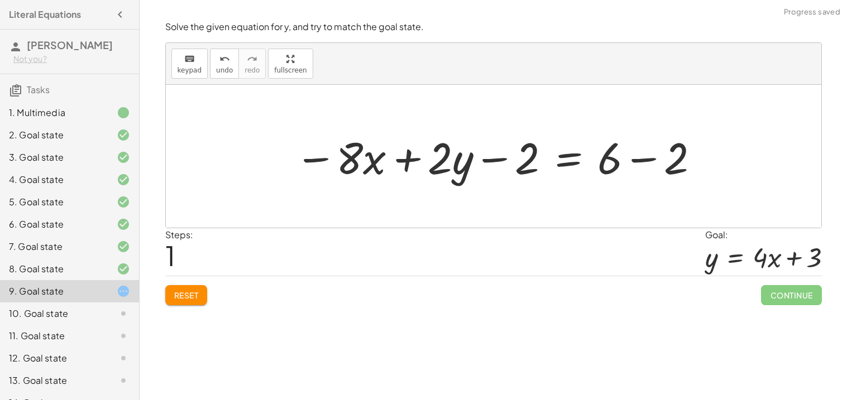
click at [484, 158] on div at bounding box center [497, 157] width 417 height 58
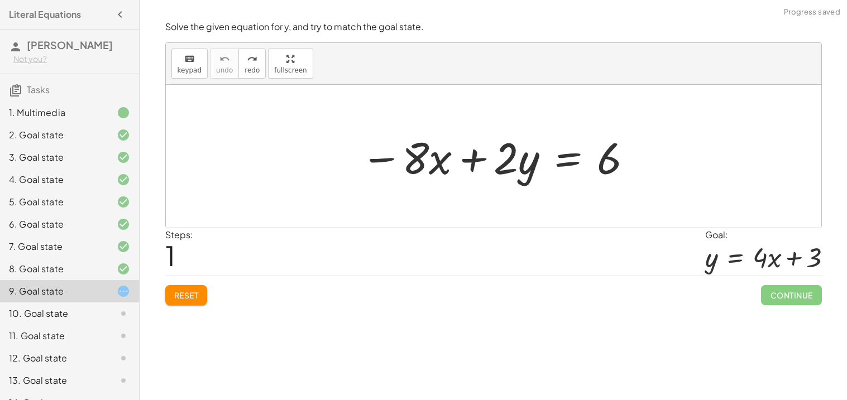
click at [560, 152] on div at bounding box center [497, 157] width 285 height 58
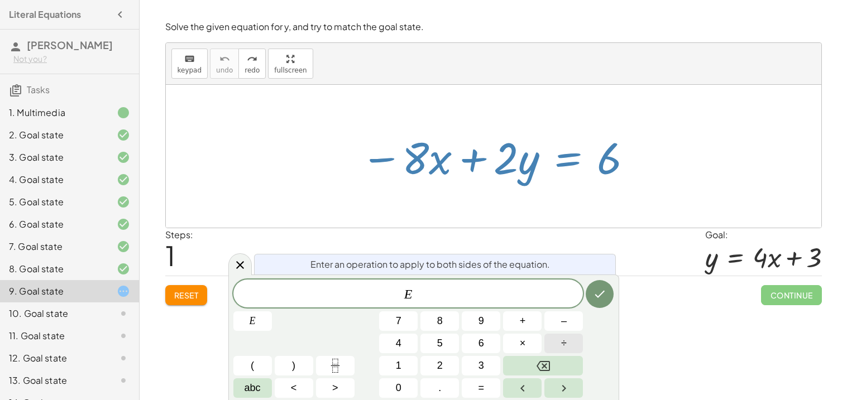
click at [561, 339] on span "÷" at bounding box center [564, 343] width 6 height 15
click at [609, 293] on button "Done" at bounding box center [600, 294] width 28 height 28
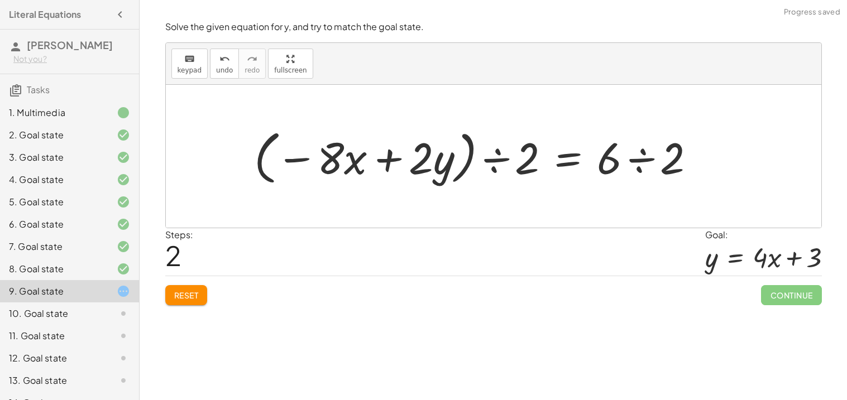
click at [492, 160] on div at bounding box center [478, 157] width 461 height 64
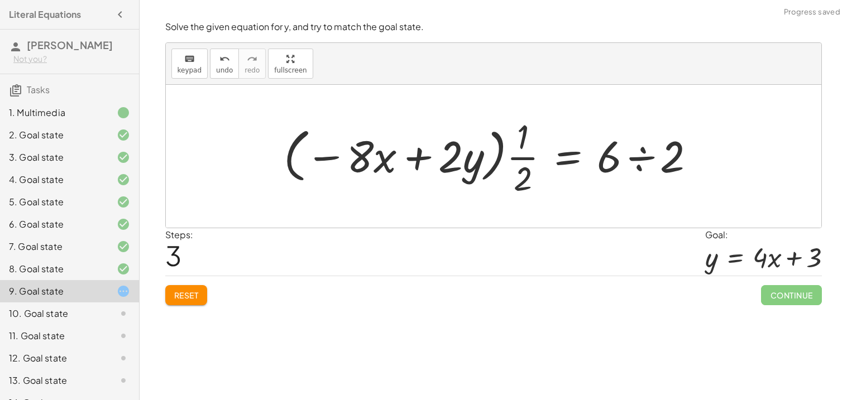
click at [644, 155] on div at bounding box center [494, 156] width 432 height 86
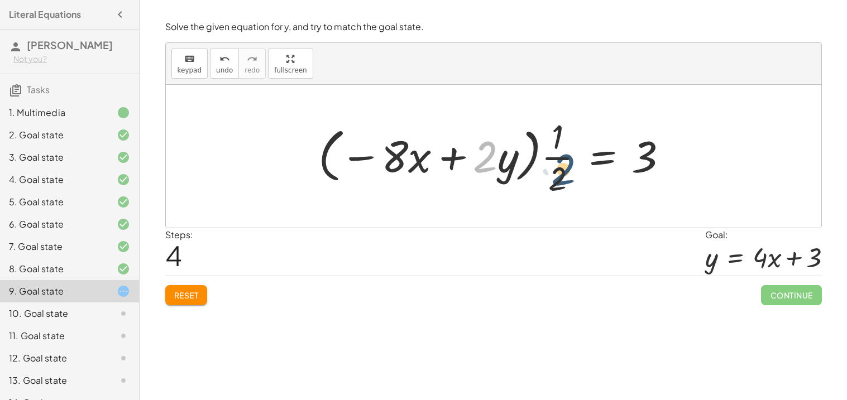
drag, startPoint x: 482, startPoint y: 167, endPoint x: 568, endPoint y: 184, distance: 88.1
click at [568, 184] on div at bounding box center [498, 156] width 370 height 86
drag, startPoint x: 488, startPoint y: 155, endPoint x: 563, endPoint y: 176, distance: 77.8
click at [563, 176] on div at bounding box center [498, 156] width 370 height 86
click at [216, 68] on span "undo" at bounding box center [224, 70] width 17 height 8
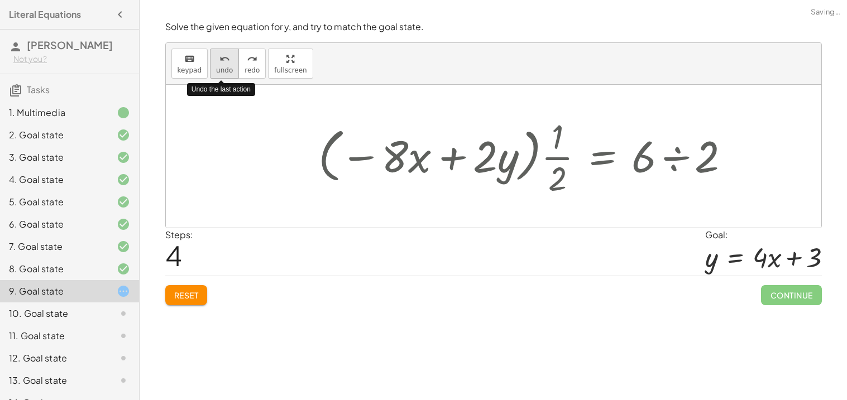
click at [216, 68] on span "undo" at bounding box center [224, 70] width 17 height 8
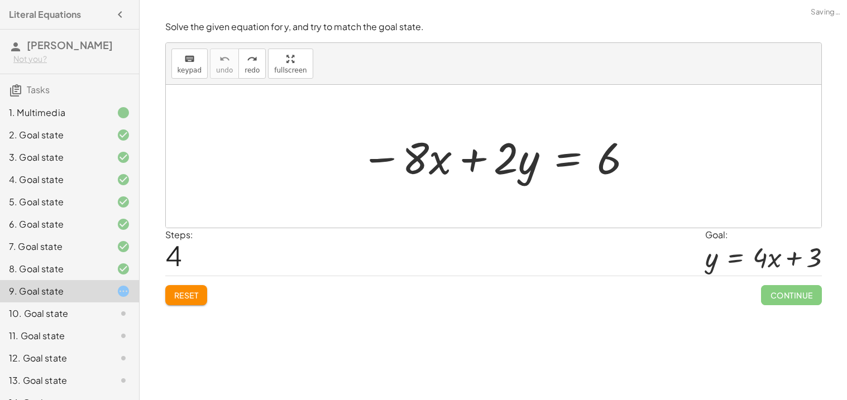
click at [174, 291] on span "Reset" at bounding box center [186, 295] width 25 height 10
click at [571, 155] on div at bounding box center [497, 157] width 285 height 58
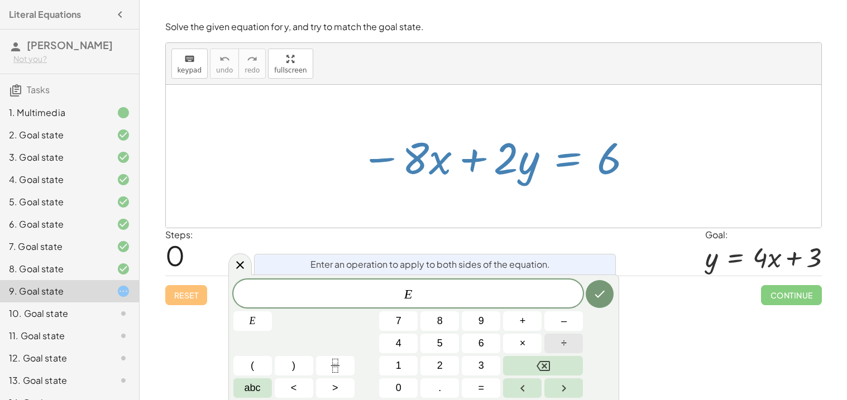
click at [559, 336] on button "÷" at bounding box center [563, 344] width 39 height 20
click at [595, 296] on icon "Done" at bounding box center [599, 294] width 13 height 13
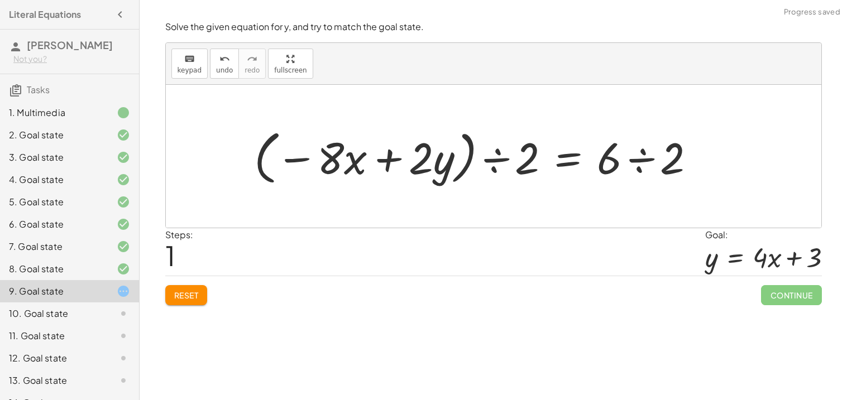
click at [496, 158] on div at bounding box center [478, 157] width 461 height 64
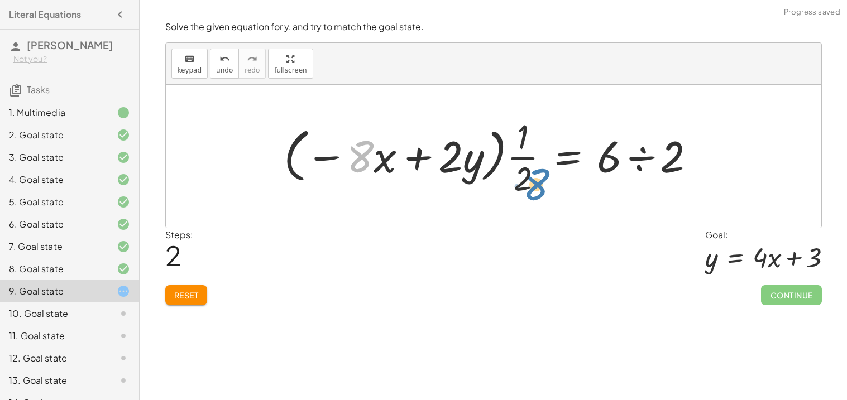
drag, startPoint x: 365, startPoint y: 158, endPoint x: 536, endPoint y: 181, distance: 172.9
click at [536, 181] on div at bounding box center [494, 156] width 432 height 86
drag, startPoint x: 319, startPoint y: 157, endPoint x: 524, endPoint y: 179, distance: 206.0
click at [524, 179] on div at bounding box center [494, 156] width 432 height 86
click at [176, 296] on span "Reset" at bounding box center [186, 295] width 25 height 10
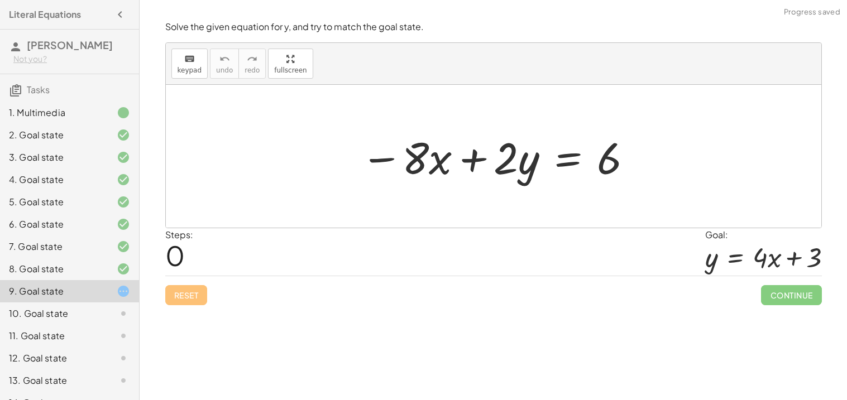
click at [557, 161] on div at bounding box center [497, 157] width 285 height 58
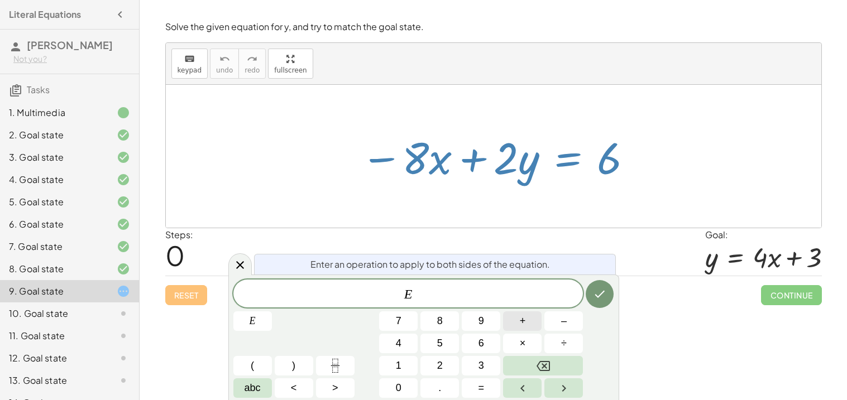
click at [516, 321] on button "+" at bounding box center [522, 322] width 39 height 20
click at [590, 292] on button "Done" at bounding box center [600, 294] width 28 height 28
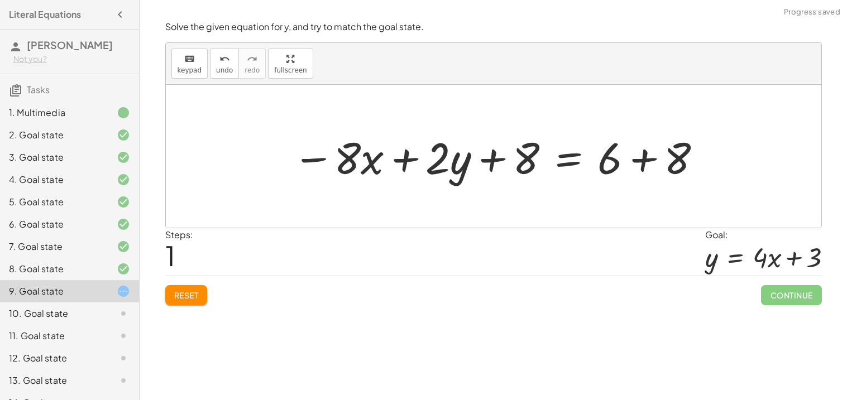
click at [496, 158] on div at bounding box center [498, 157] width 422 height 58
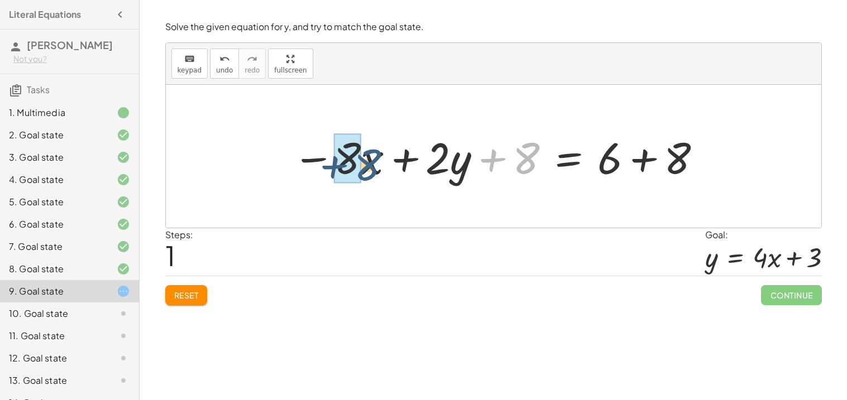
drag, startPoint x: 532, startPoint y: 165, endPoint x: 370, endPoint y: 171, distance: 161.5
click at [370, 171] on div at bounding box center [498, 157] width 422 height 58
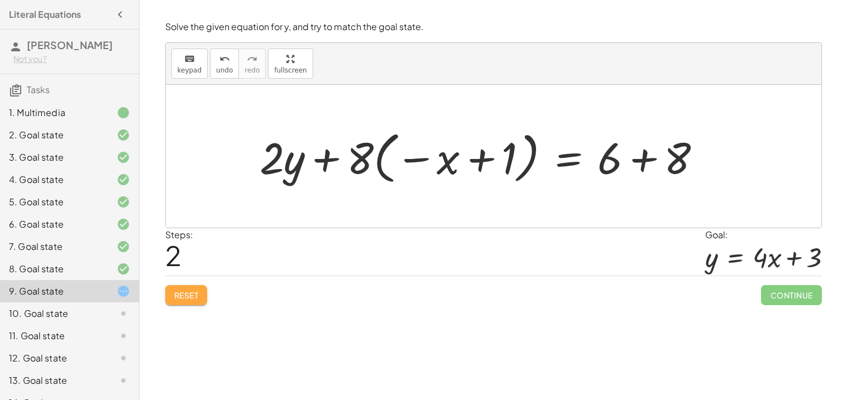
click at [192, 291] on span "Reset" at bounding box center [186, 295] width 25 height 10
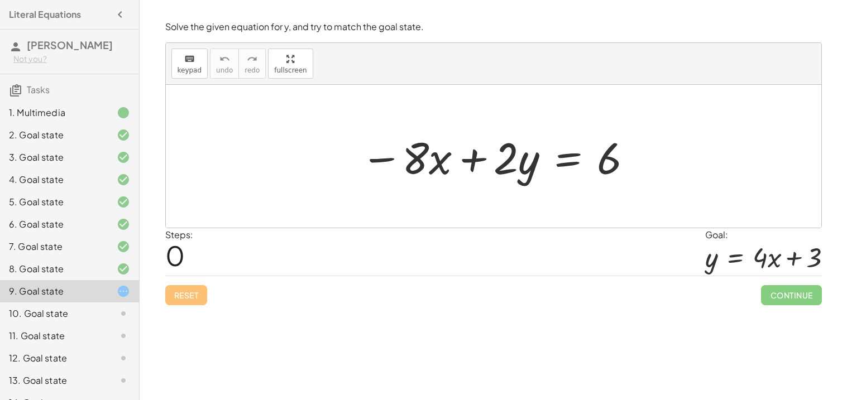
click at [563, 155] on div at bounding box center [497, 157] width 285 height 58
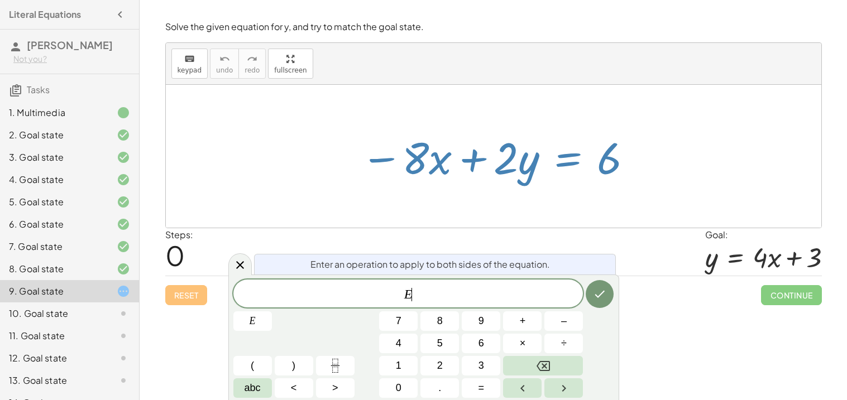
click at [63, 267] on div "8. Goal state" at bounding box center [54, 268] width 90 height 13
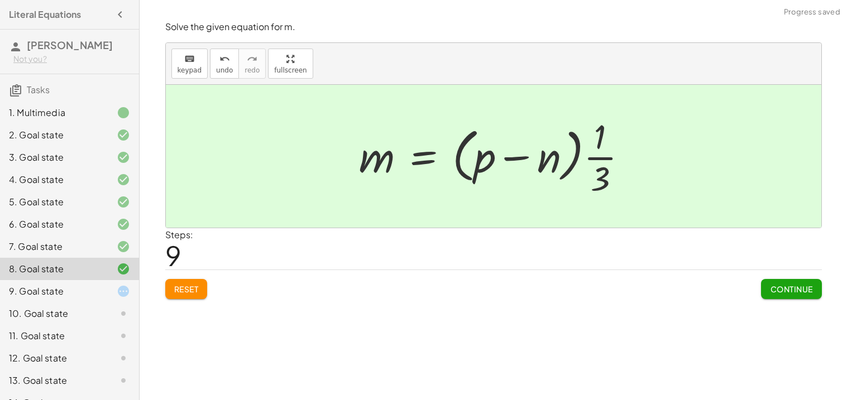
click at [64, 286] on div "9. Goal state" at bounding box center [54, 291] width 90 height 13
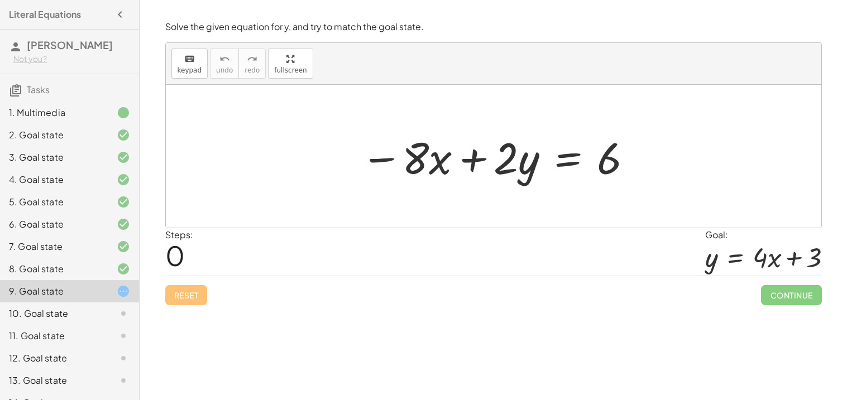
click at [566, 156] on div at bounding box center [497, 157] width 285 height 58
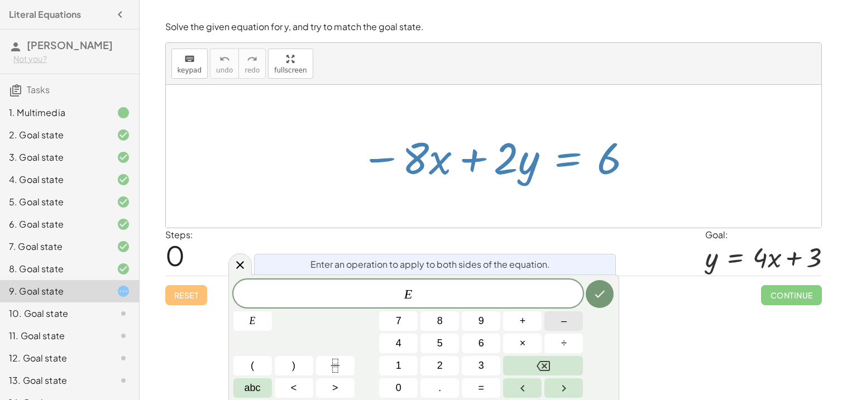
click at [551, 321] on button "–" at bounding box center [563, 322] width 39 height 20
click at [446, 355] on div "E − ​ E 7 8 9 + – 4 5 6 × ÷ ( ) 1 2 3 abc < > 0 . =" at bounding box center [423, 339] width 381 height 118
click at [446, 362] on button "2" at bounding box center [439, 366] width 39 height 20
click at [601, 290] on icon "Done" at bounding box center [599, 294] width 13 height 13
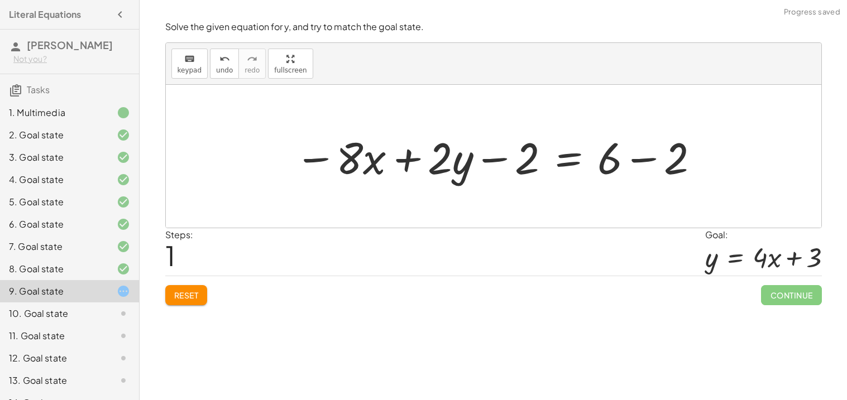
click at [631, 160] on div at bounding box center [497, 157] width 417 height 58
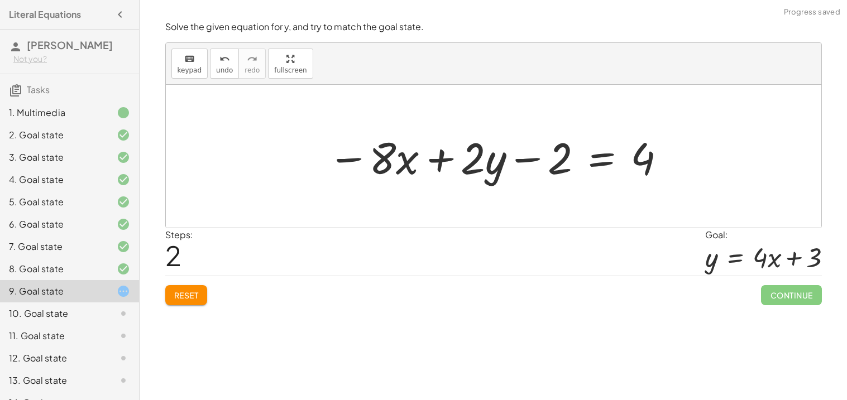
click at [522, 160] on div at bounding box center [497, 157] width 351 height 58
click at [183, 296] on span "Reset" at bounding box center [186, 295] width 25 height 10
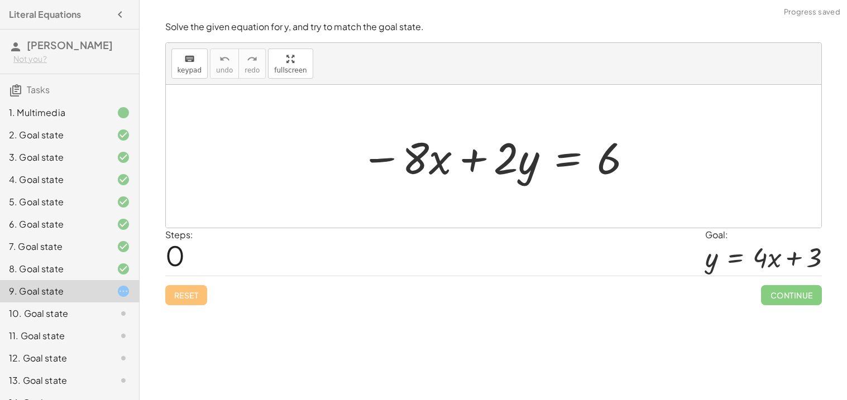
click at [568, 154] on div at bounding box center [497, 157] width 285 height 58
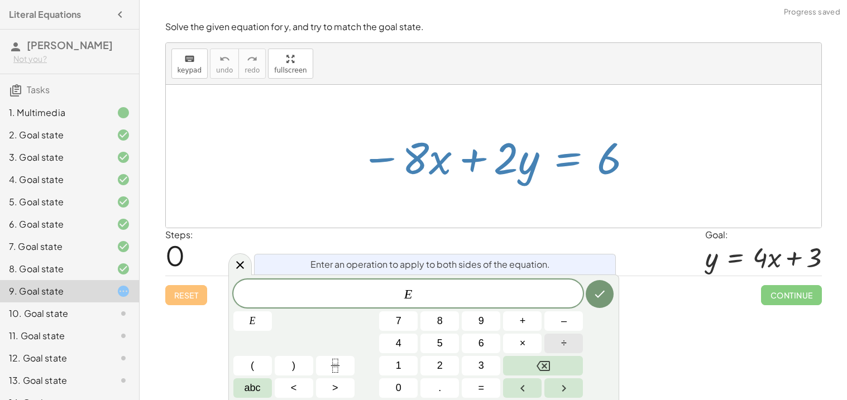
click at [563, 342] on span "÷" at bounding box center [564, 343] width 6 height 15
click at [607, 286] on button "Done" at bounding box center [600, 294] width 28 height 28
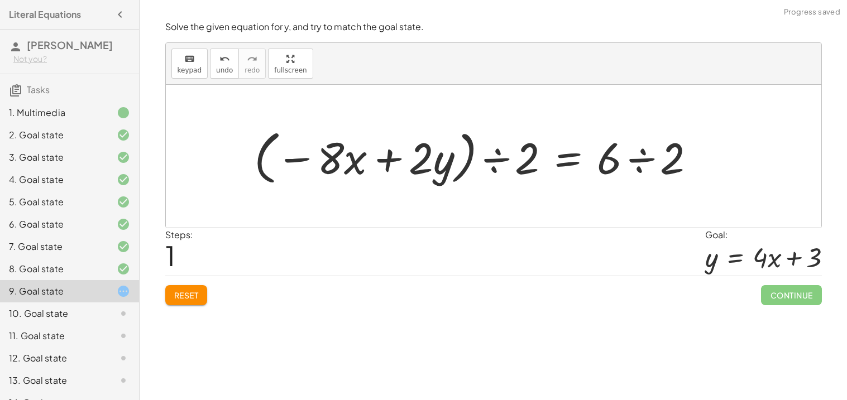
click at [637, 161] on div at bounding box center [478, 157] width 461 height 64
click at [496, 160] on div at bounding box center [448, 157] width 400 height 64
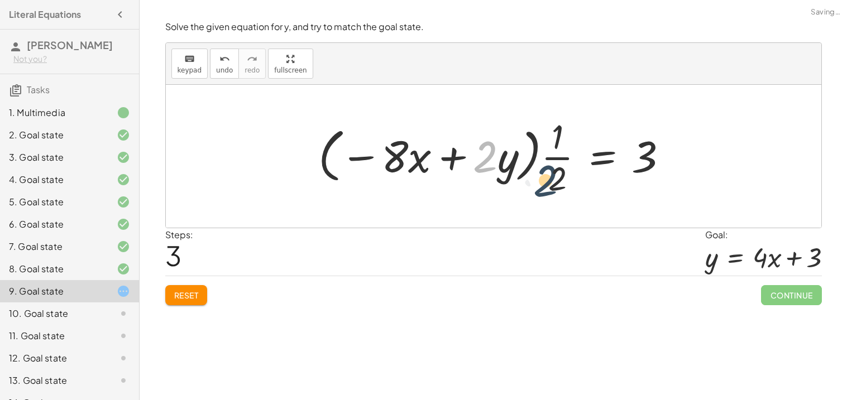
drag, startPoint x: 487, startPoint y: 156, endPoint x: 562, endPoint y: 183, distance: 80.2
click at [562, 183] on div at bounding box center [498, 156] width 370 height 86
drag, startPoint x: 478, startPoint y: 155, endPoint x: 555, endPoint y: 145, distance: 77.7
click at [555, 145] on div at bounding box center [498, 156] width 370 height 86
drag, startPoint x: 391, startPoint y: 155, endPoint x: 489, endPoint y: 158, distance: 97.8
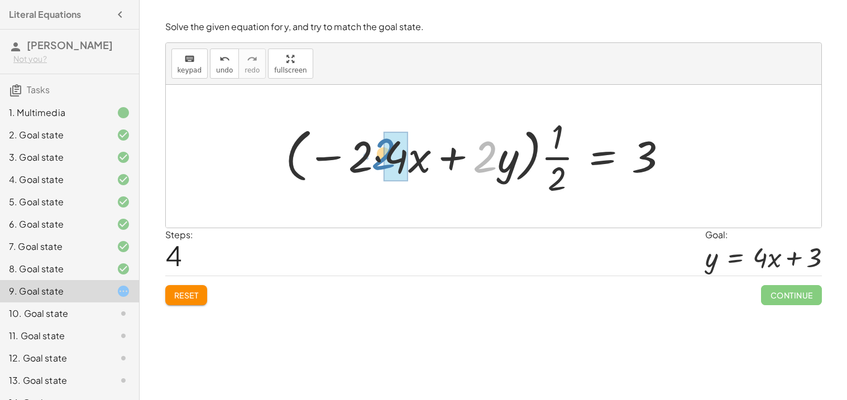
drag, startPoint x: 490, startPoint y: 169, endPoint x: 392, endPoint y: 168, distance: 97.7
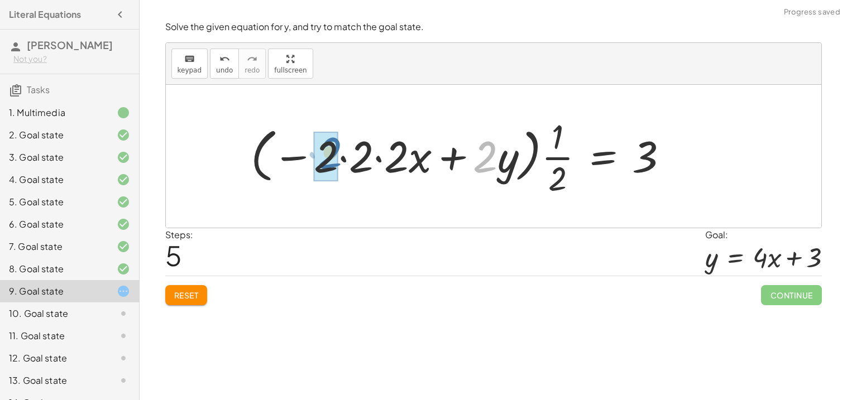
drag, startPoint x: 478, startPoint y: 164, endPoint x: 322, endPoint y: 160, distance: 155.8
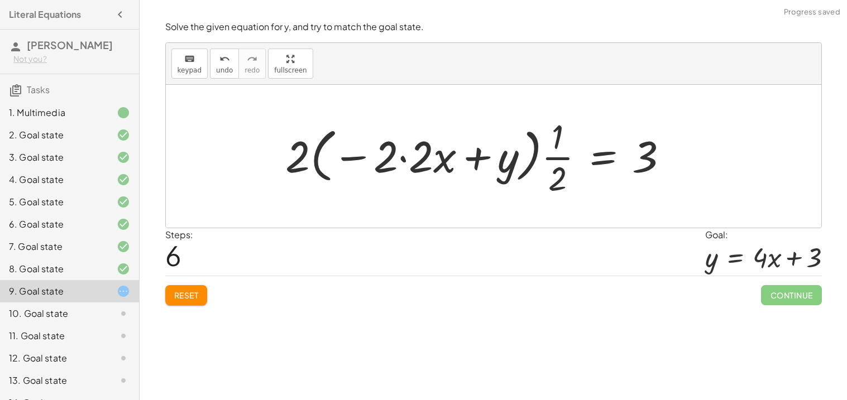
click at [198, 289] on button "Reset" at bounding box center [186, 295] width 42 height 20
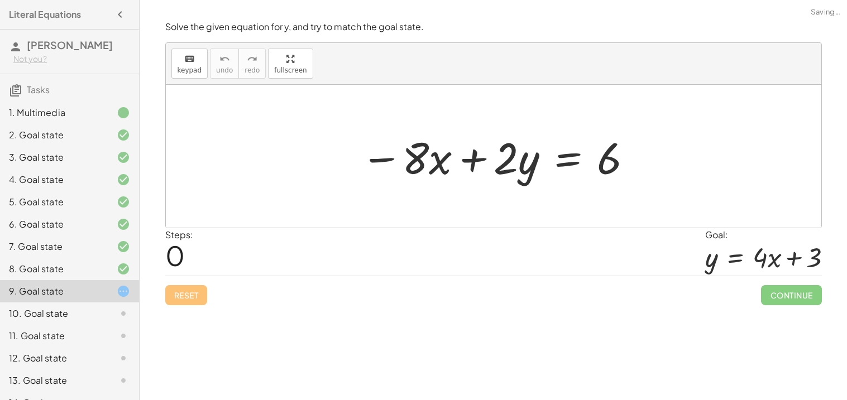
click at [559, 151] on div at bounding box center [497, 157] width 285 height 58
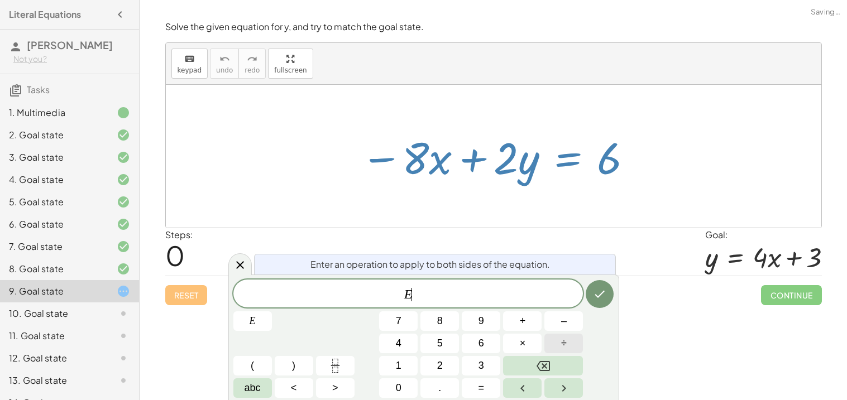
click at [551, 343] on button "÷" at bounding box center [563, 344] width 39 height 20
click at [442, 360] on span "2" at bounding box center [440, 365] width 6 height 15
click at [605, 288] on icon "Done" at bounding box center [599, 294] width 13 height 13
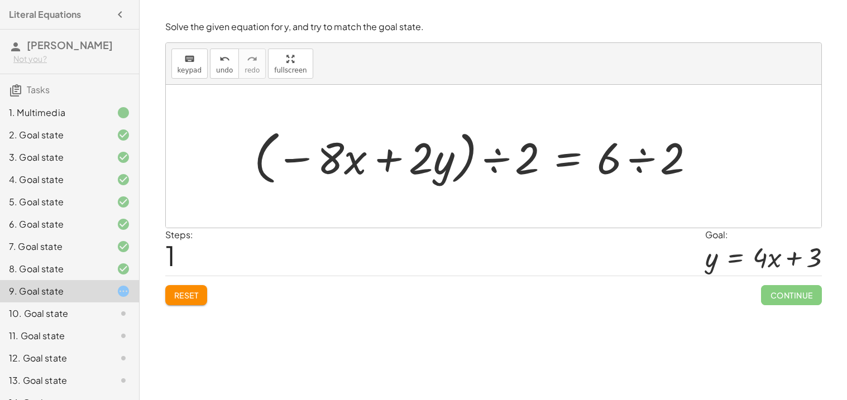
click at [637, 156] on div at bounding box center [478, 157] width 461 height 64
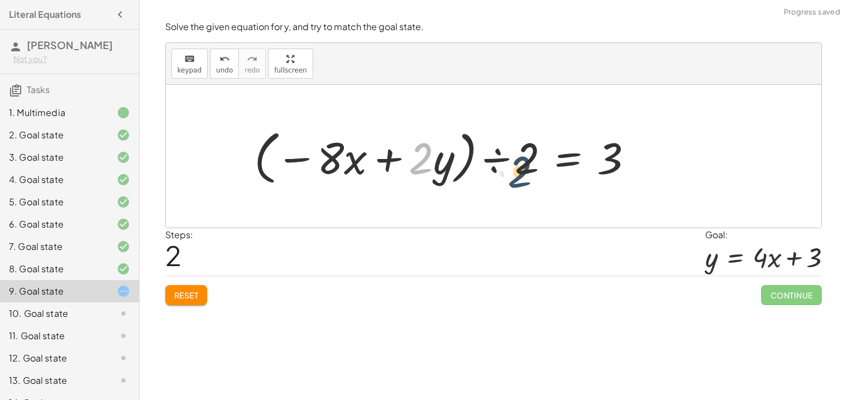
drag, startPoint x: 426, startPoint y: 157, endPoint x: 537, endPoint y: 173, distance: 111.7
click at [537, 173] on div at bounding box center [448, 157] width 400 height 64
click at [497, 160] on div at bounding box center [448, 157] width 400 height 64
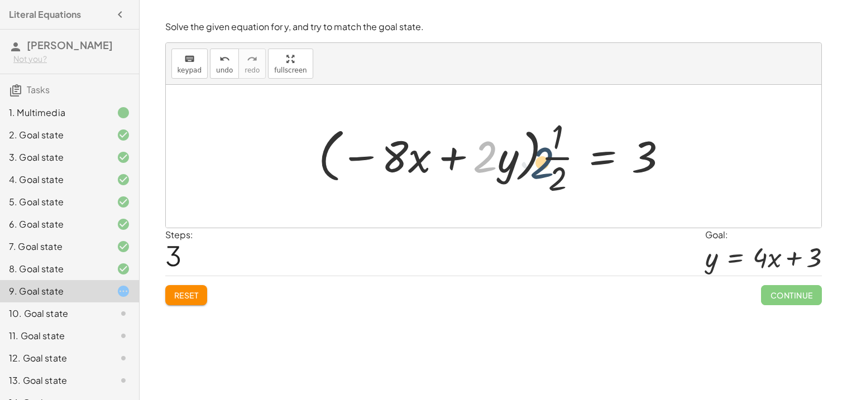
drag, startPoint x: 486, startPoint y: 158, endPoint x: 564, endPoint y: 166, distance: 79.1
click at [564, 166] on div at bounding box center [498, 156] width 370 height 86
drag, startPoint x: 505, startPoint y: 161, endPoint x: 549, endPoint y: 160, distance: 44.1
click at [549, 160] on div at bounding box center [498, 156] width 370 height 86
drag, startPoint x: 398, startPoint y: 156, endPoint x: 499, endPoint y: 166, distance: 102.1
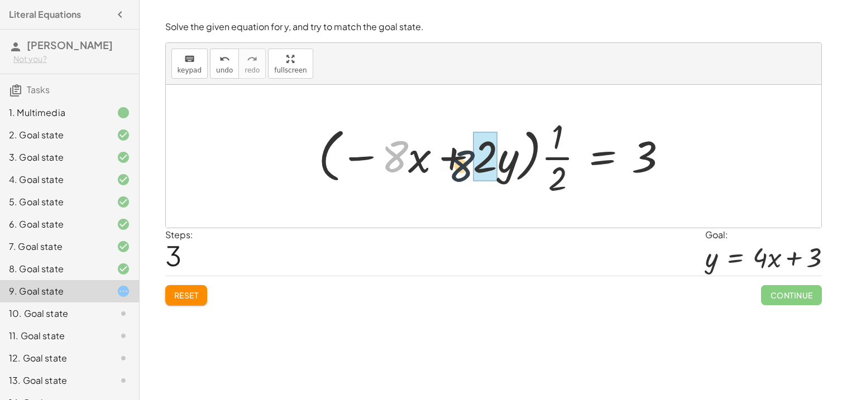
click at [499, 166] on div at bounding box center [498, 156] width 370 height 86
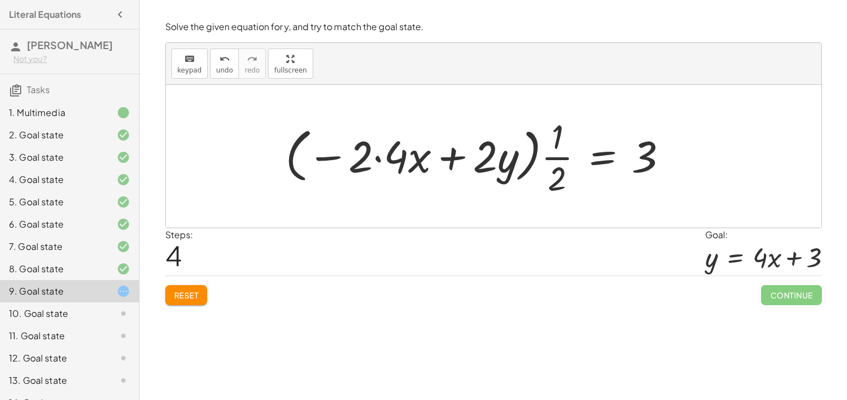
click at [168, 297] on button "Reset" at bounding box center [186, 295] width 42 height 20
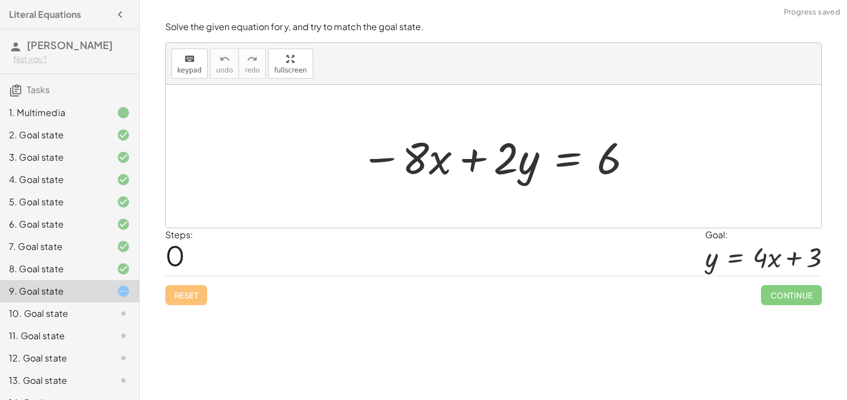
click at [571, 157] on div at bounding box center [497, 157] width 285 height 58
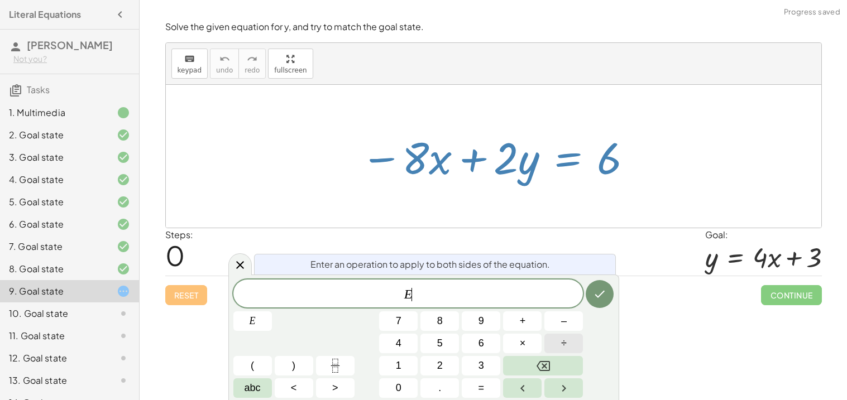
click at [566, 346] on span "÷" at bounding box center [564, 343] width 6 height 15
click at [443, 373] on button "2" at bounding box center [439, 366] width 39 height 20
click at [595, 305] on button "Done" at bounding box center [600, 294] width 28 height 28
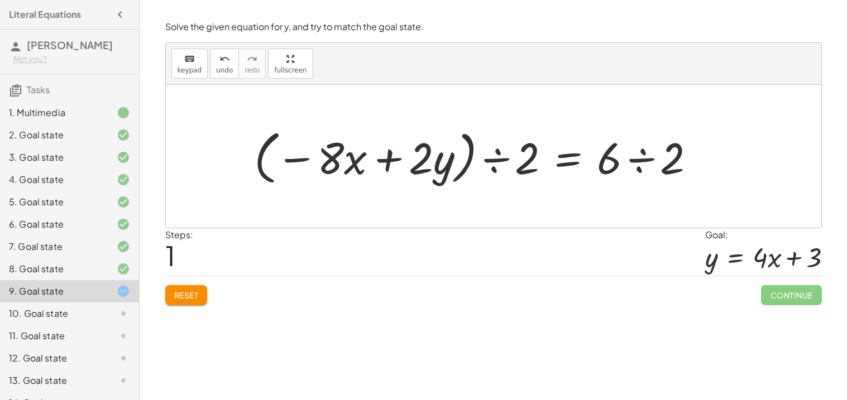
click at [637, 164] on div at bounding box center [478, 157] width 461 height 64
drag, startPoint x: 425, startPoint y: 156, endPoint x: 529, endPoint y: 159, distance: 103.3
click at [529, 159] on div at bounding box center [448, 157] width 400 height 64
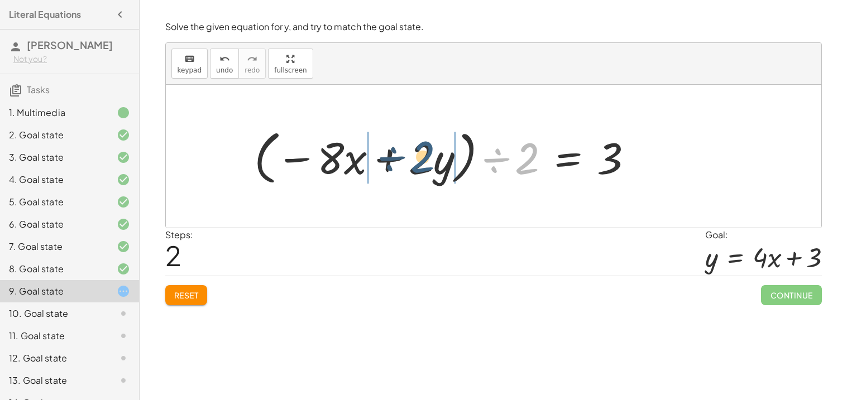
drag, startPoint x: 532, startPoint y: 169, endPoint x: 427, endPoint y: 167, distance: 105.0
click at [427, 167] on div at bounding box center [448, 157] width 400 height 64
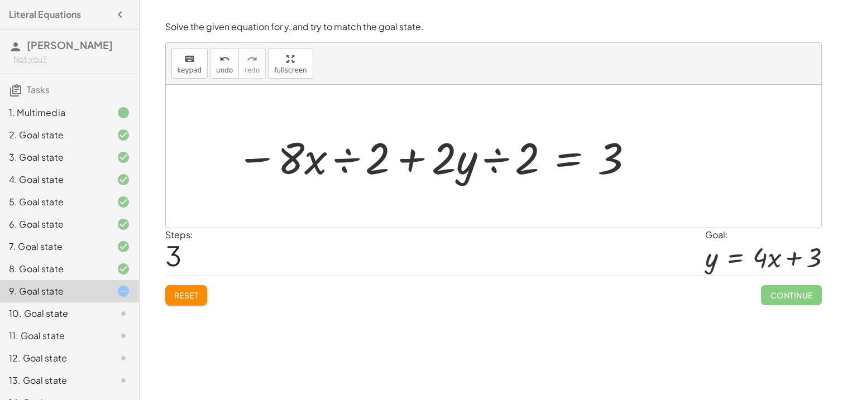
click at [345, 159] on div at bounding box center [436, 157] width 410 height 58
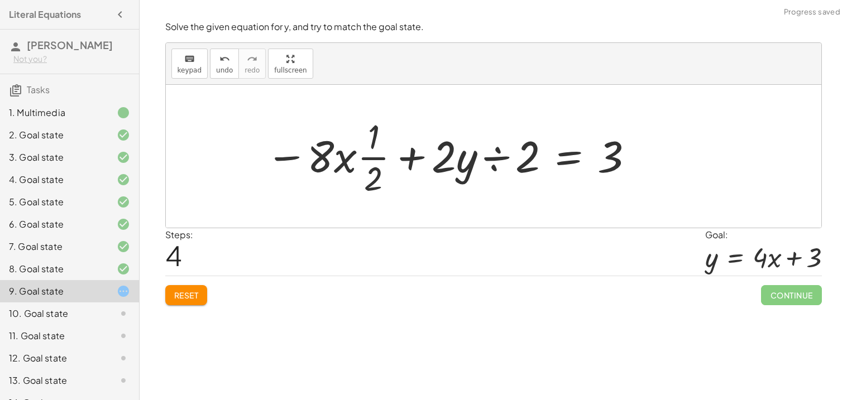
click at [490, 160] on div at bounding box center [450, 156] width 381 height 86
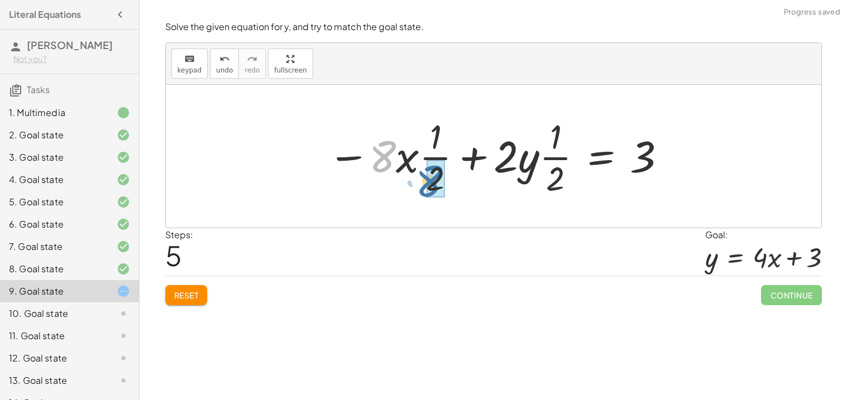
drag, startPoint x: 390, startPoint y: 159, endPoint x: 441, endPoint y: 185, distance: 56.7
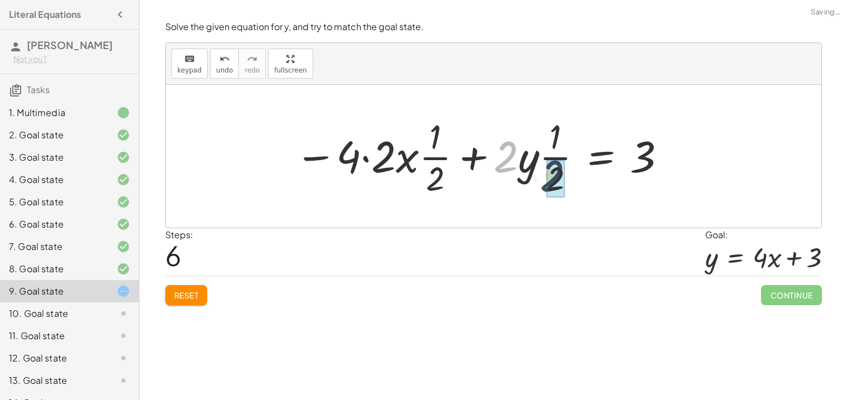
drag, startPoint x: 500, startPoint y: 161, endPoint x: 553, endPoint y: 181, distance: 56.2
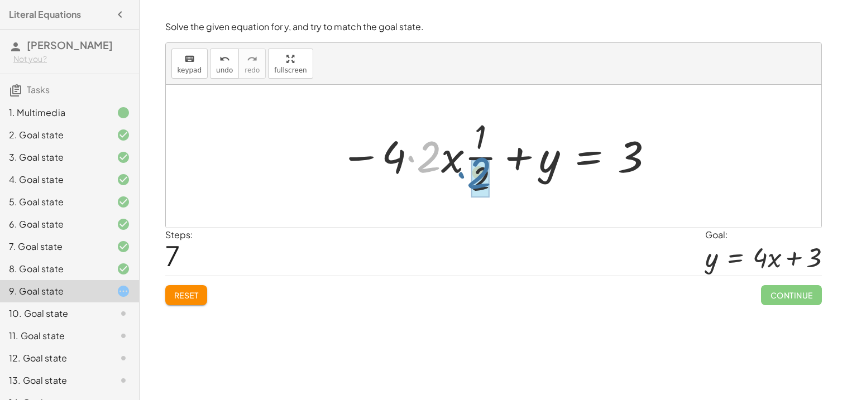
drag, startPoint x: 426, startPoint y: 163, endPoint x: 480, endPoint y: 181, distance: 57.0
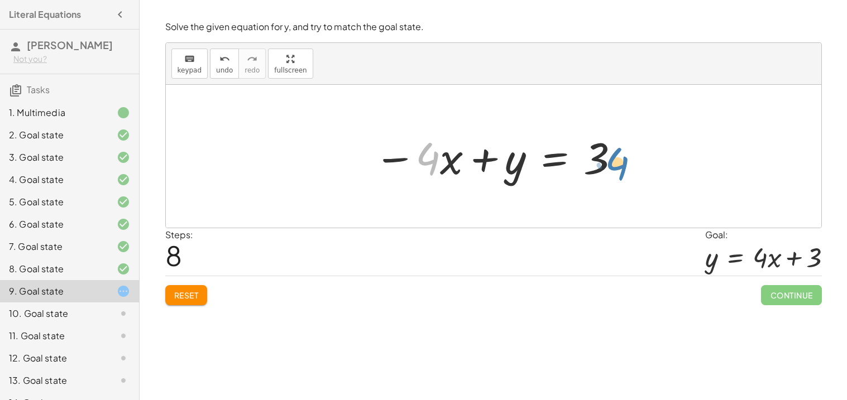
drag, startPoint x: 436, startPoint y: 165, endPoint x: 631, endPoint y: 165, distance: 196.0
click at [631, 165] on div "− · 8 · x + · 2 · y = 6 · ( − · 8 · x + · 2 · y ) ÷ 2 = · 6 ÷ 2 · ( − · 8 · x +…" at bounding box center [493, 156] width 655 height 143
